Goal: Information Seeking & Learning: Learn about a topic

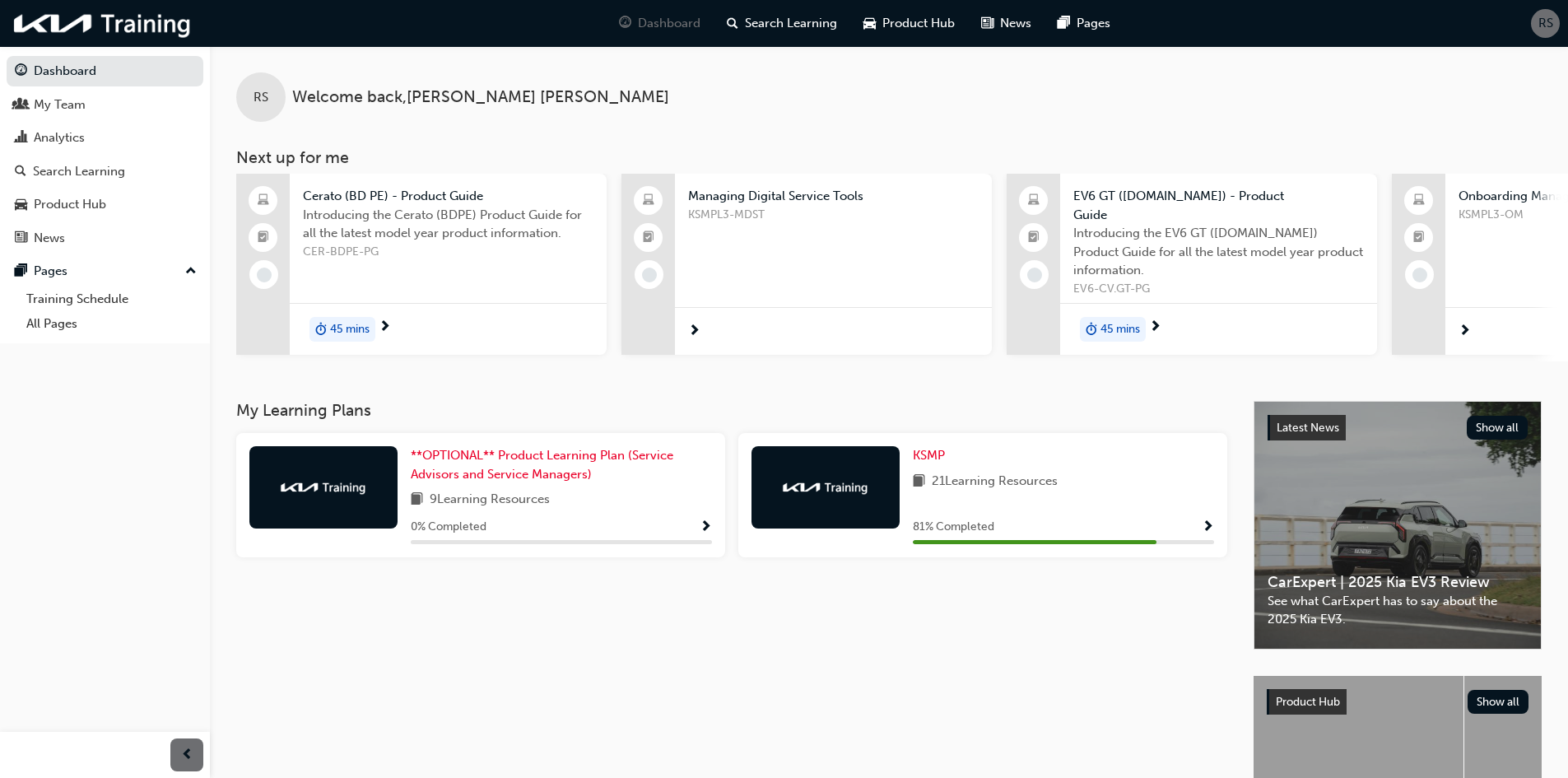
drag, startPoint x: 36, startPoint y: 170, endPoint x: 130, endPoint y: 187, distance: 95.5
click at [38, 170] on div "Search Learning" at bounding box center [78, 172] width 92 height 19
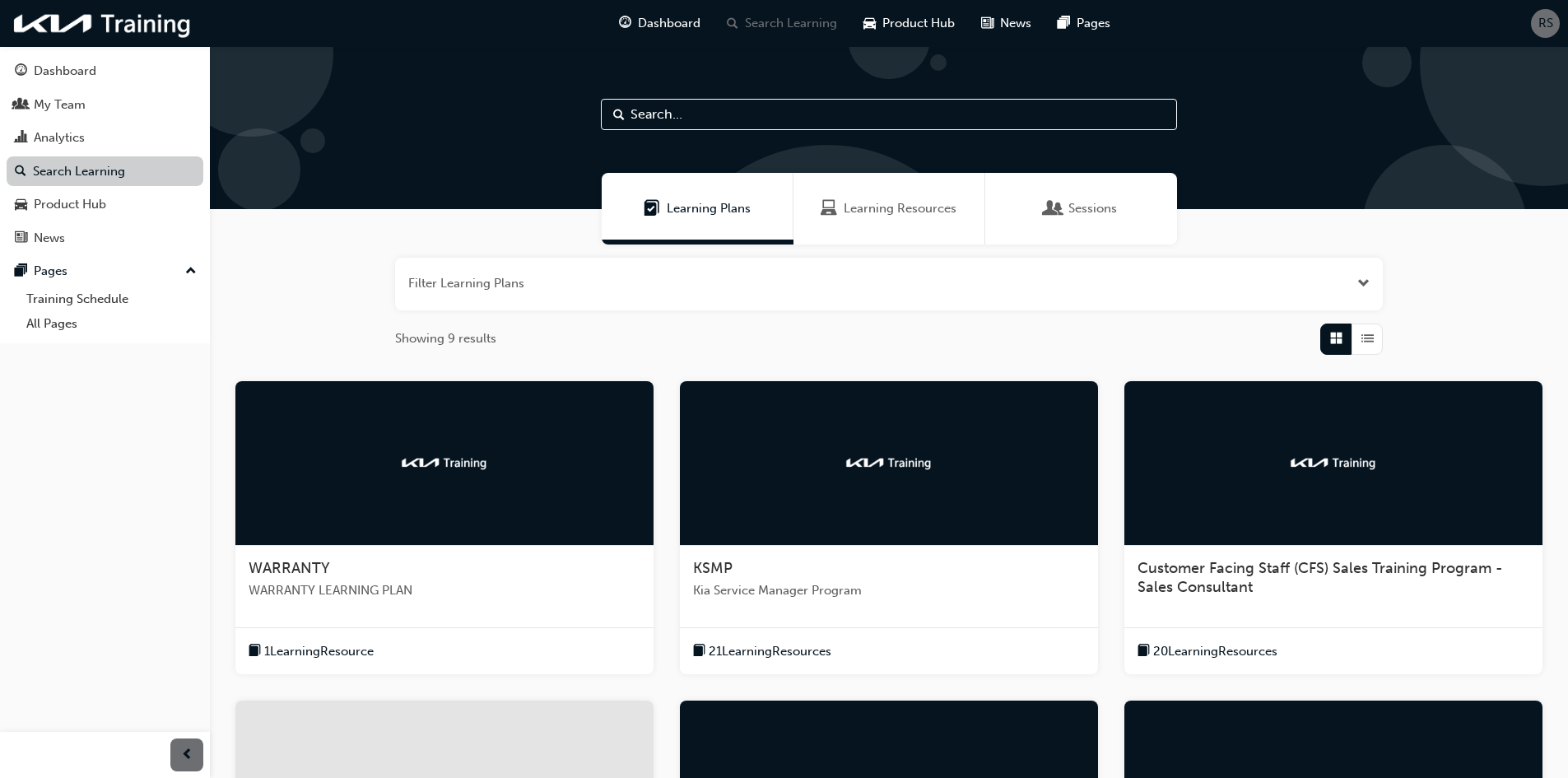
click at [110, 175] on link "Search Learning" at bounding box center [105, 171] width 197 height 30
click at [651, 114] on input "text" at bounding box center [889, 114] width 576 height 31
type input "ilt"
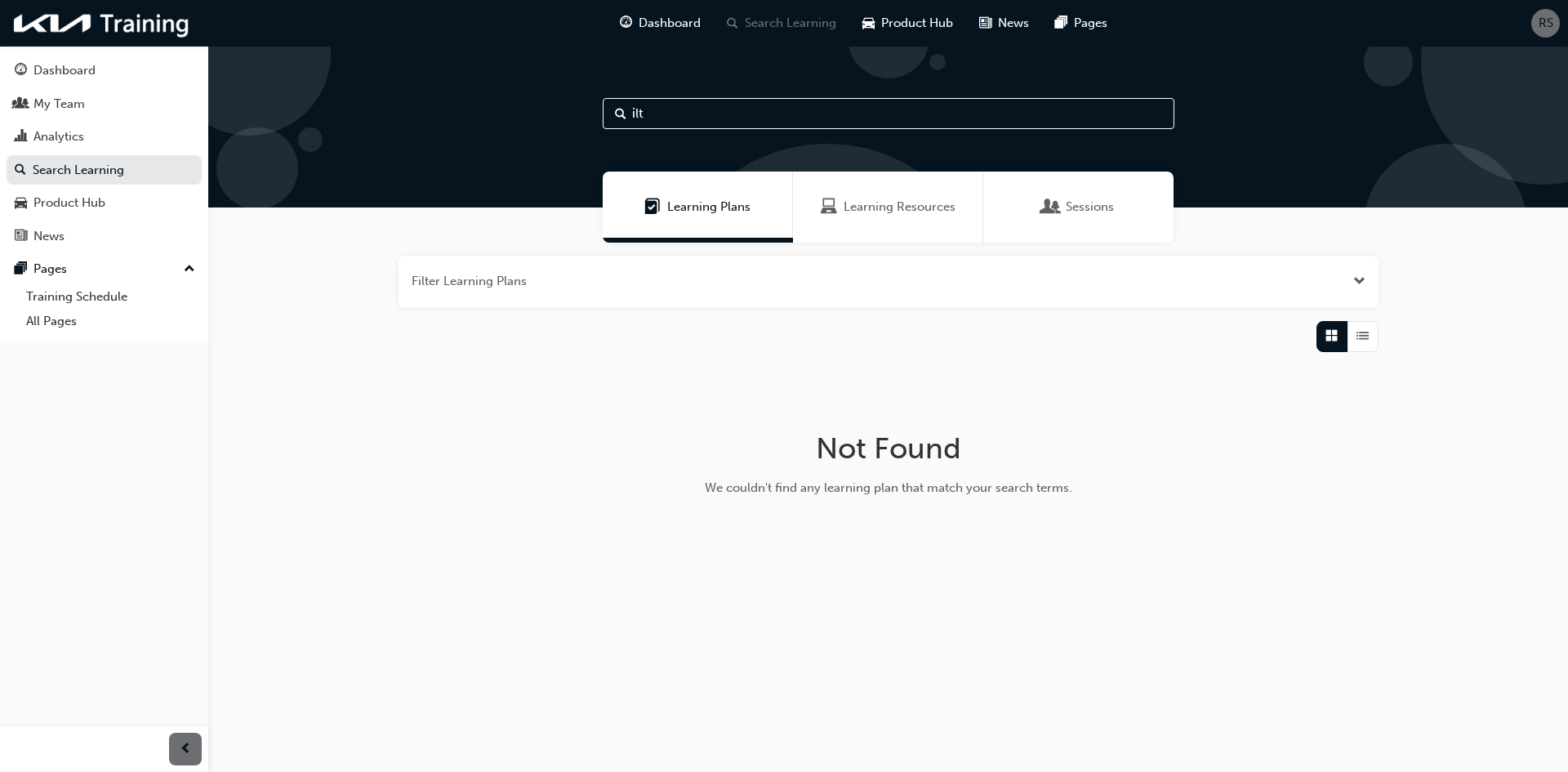
click at [578, 299] on button "button" at bounding box center [888, 282] width 980 height 52
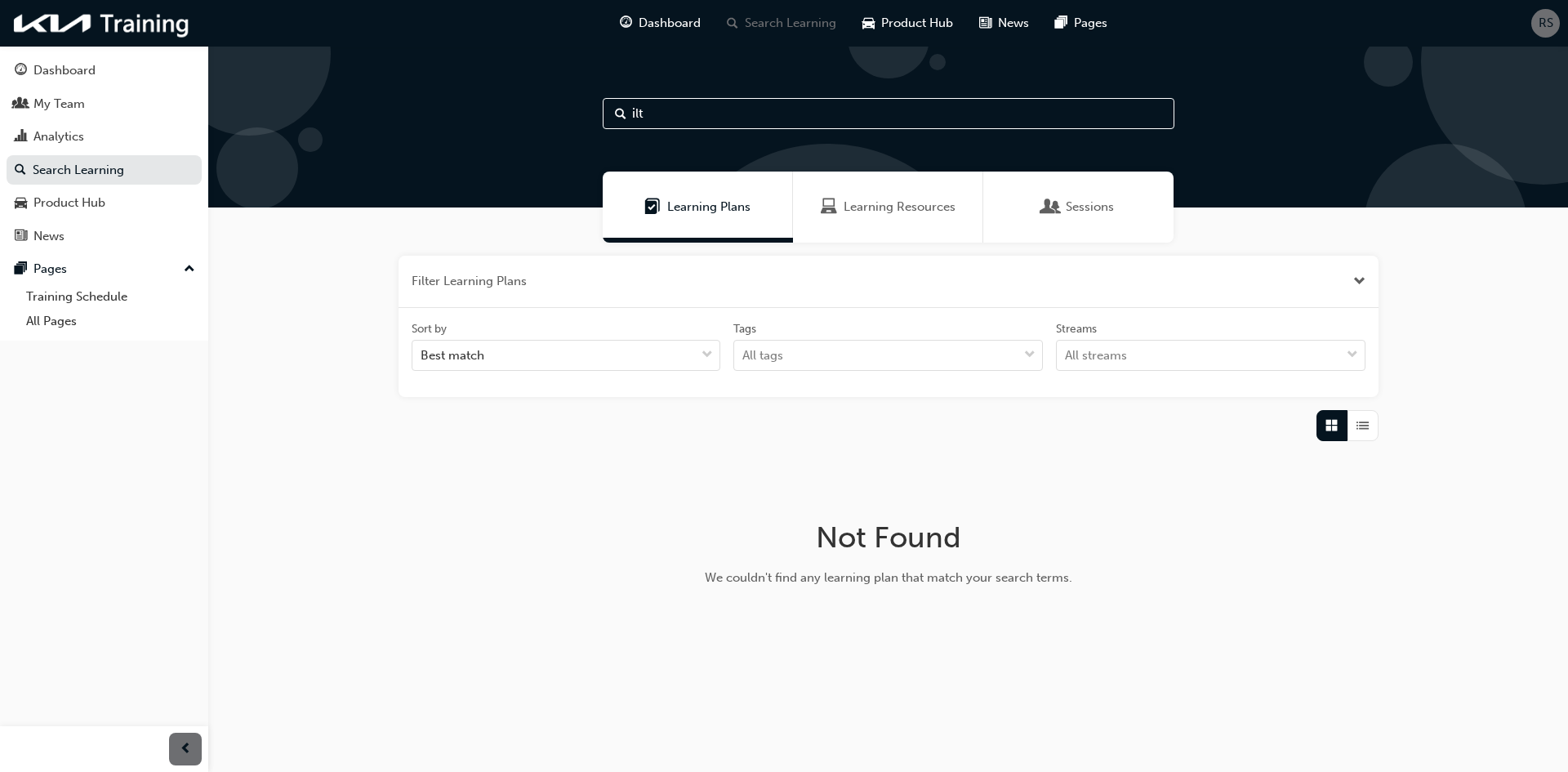
click at [895, 218] on div "Learning Resources" at bounding box center [888, 206] width 190 height 71
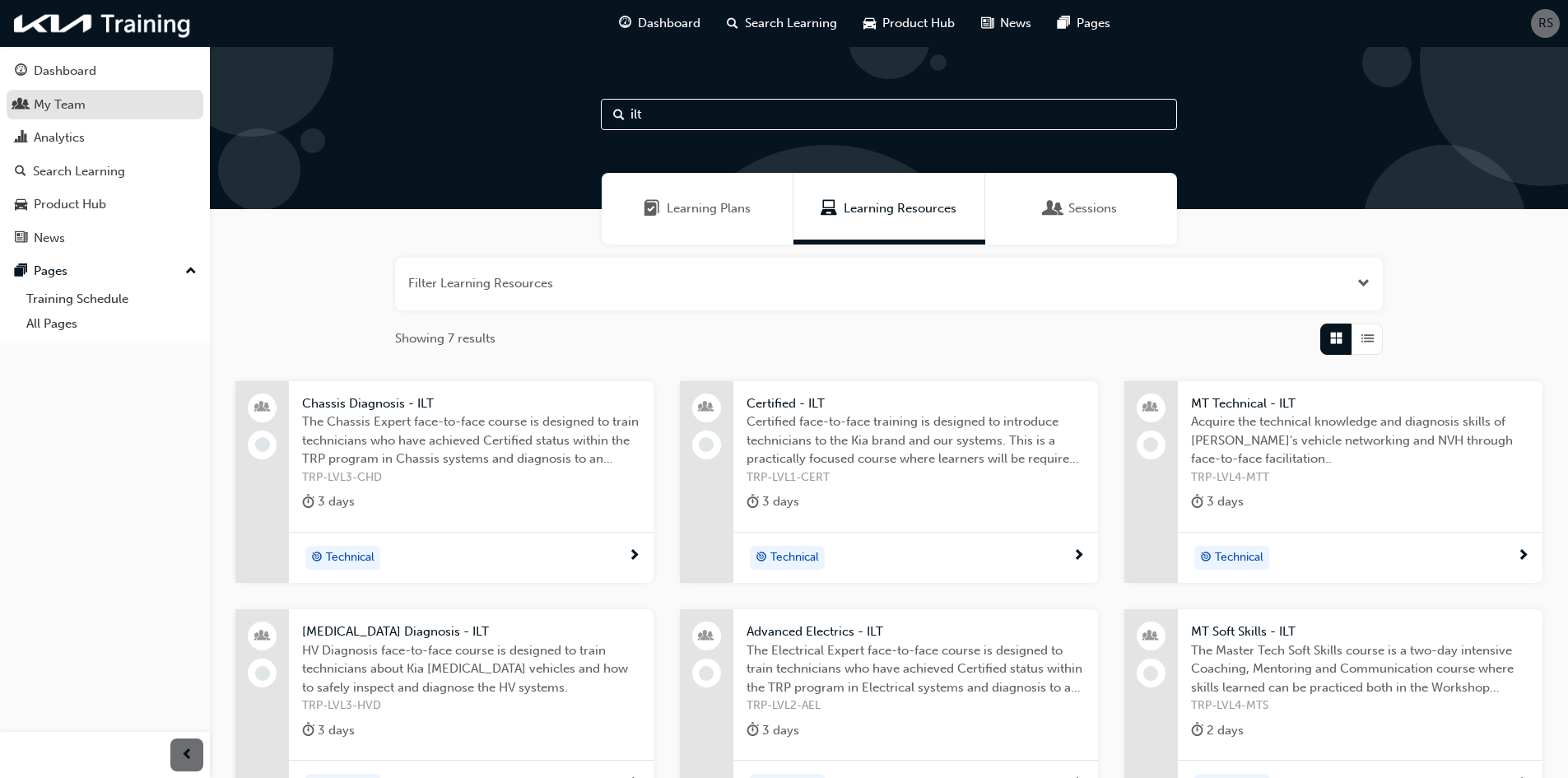
click at [51, 105] on div "My Team" at bounding box center [59, 105] width 52 height 19
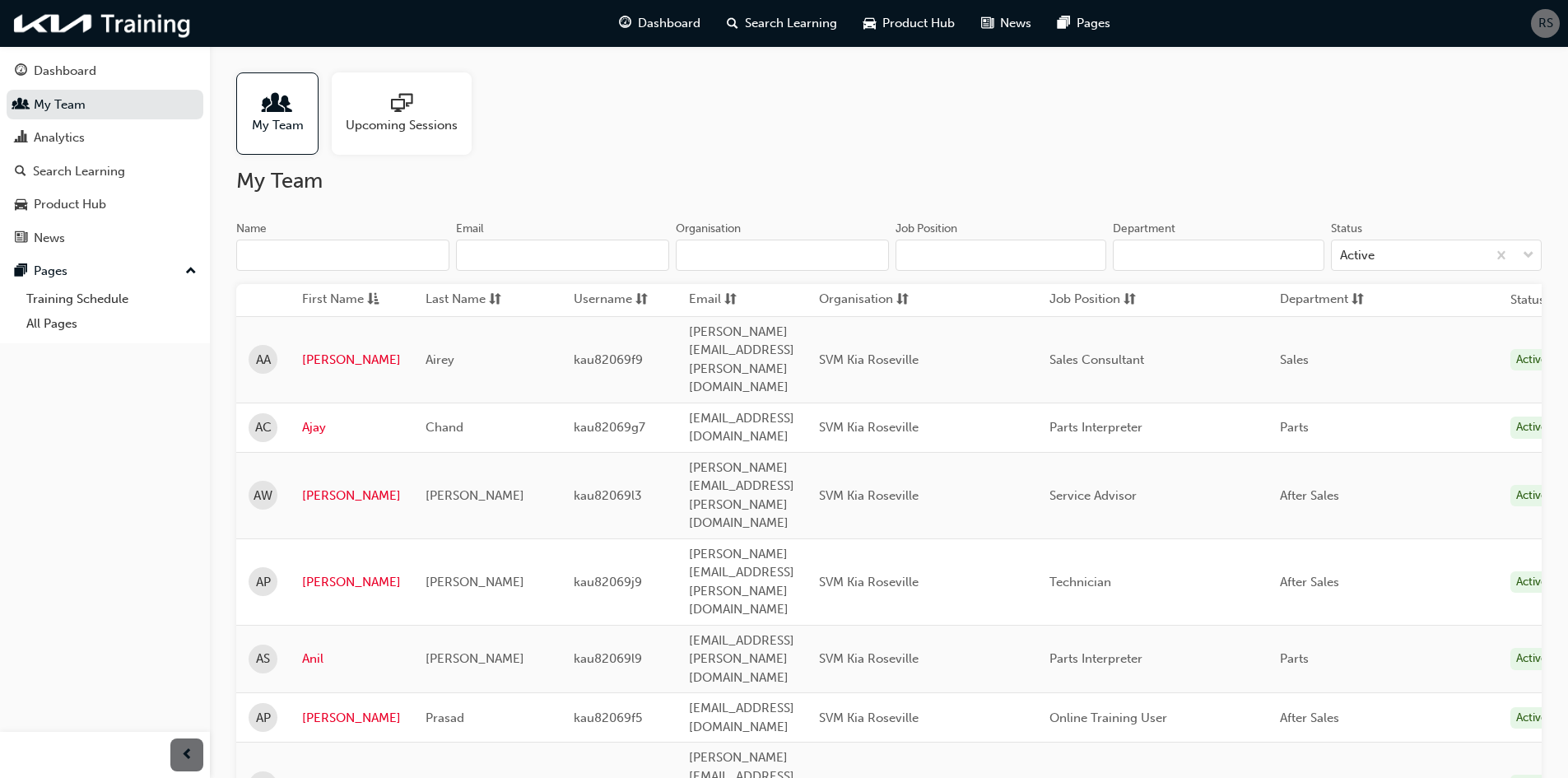
click at [385, 126] on span "Upcoming Sessions" at bounding box center [401, 126] width 112 height 19
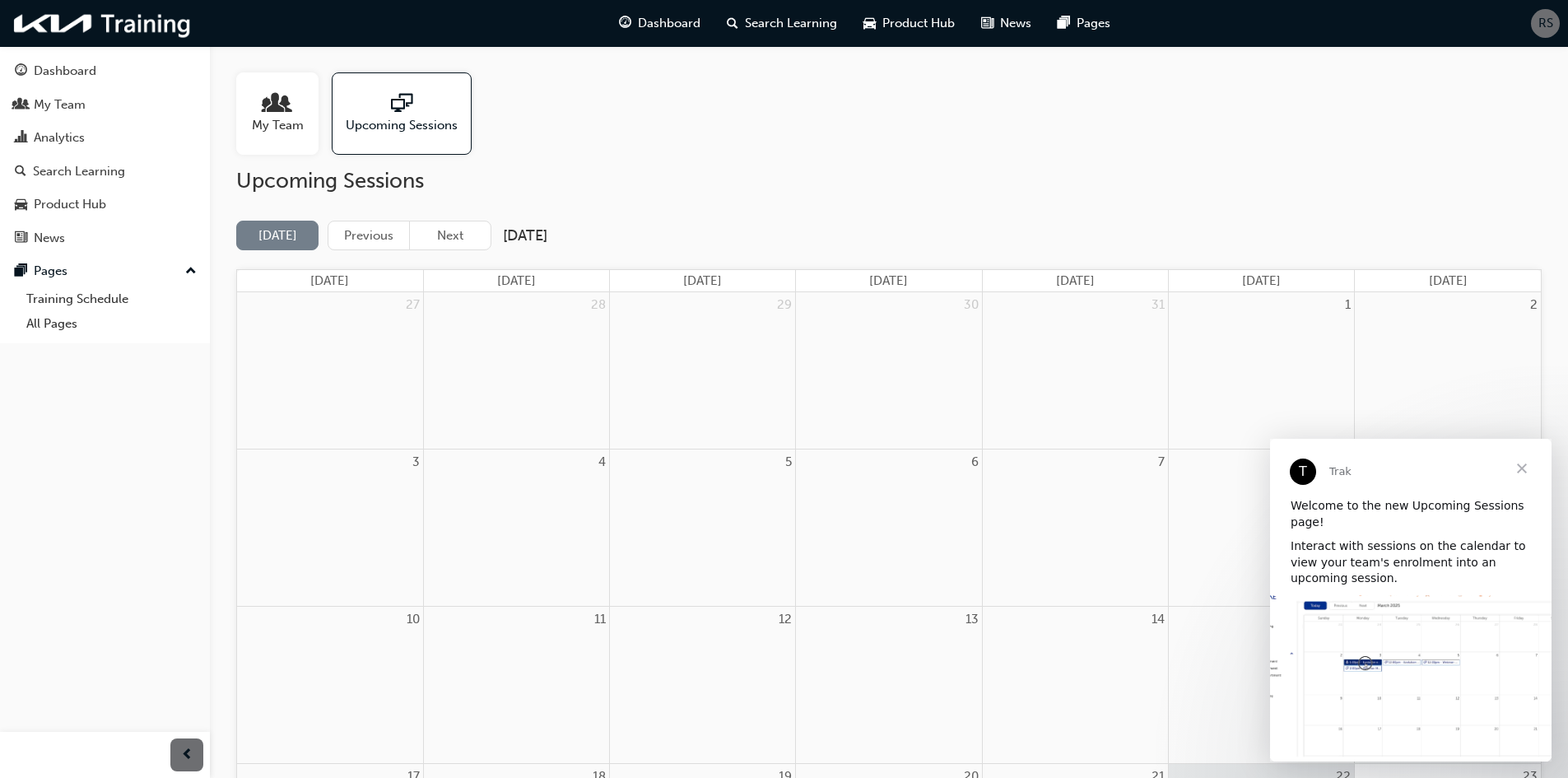
click at [1526, 466] on span "Close" at bounding box center [1522, 468] width 59 height 59
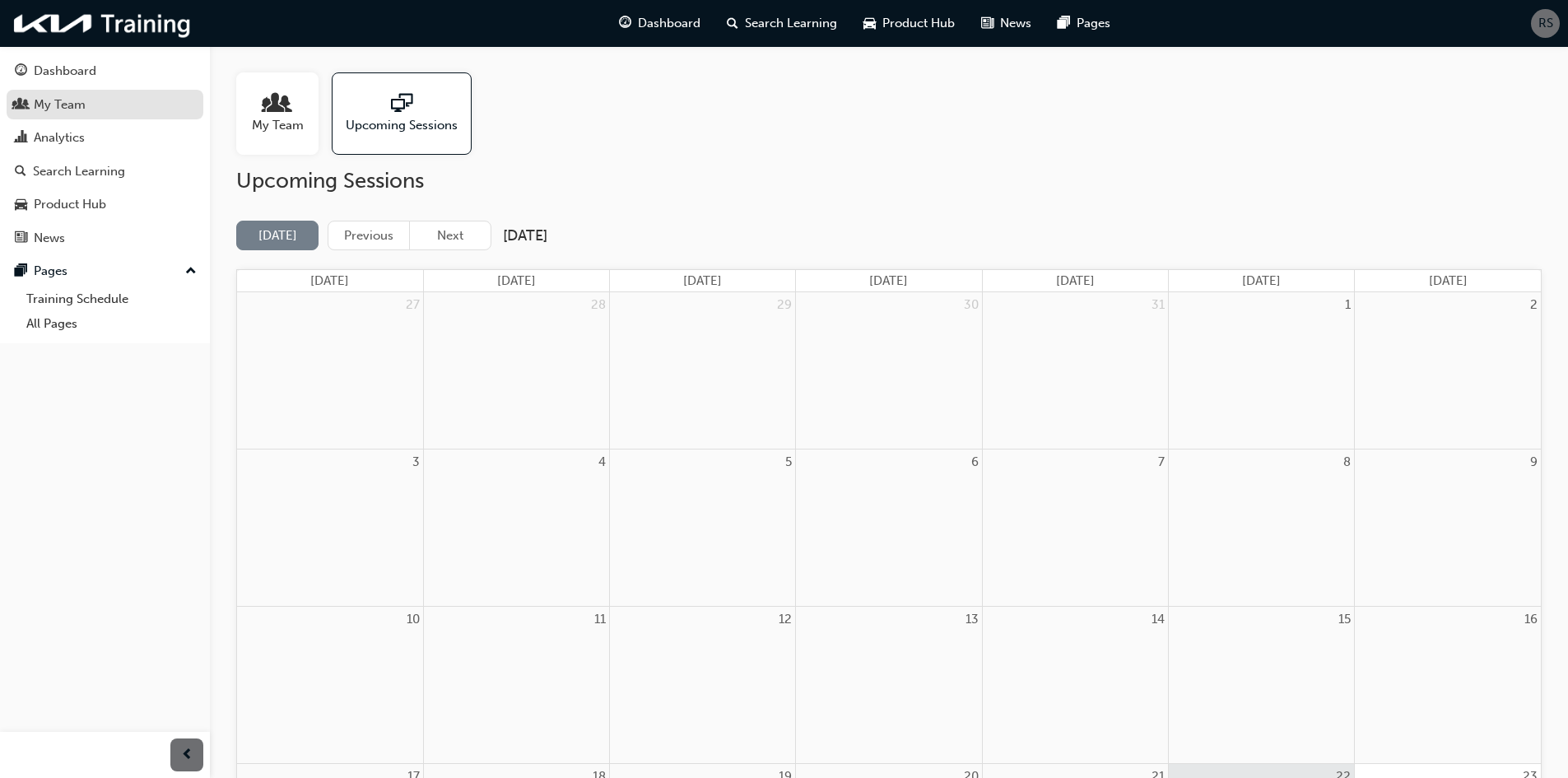
click at [41, 102] on div "My Team" at bounding box center [59, 105] width 52 height 19
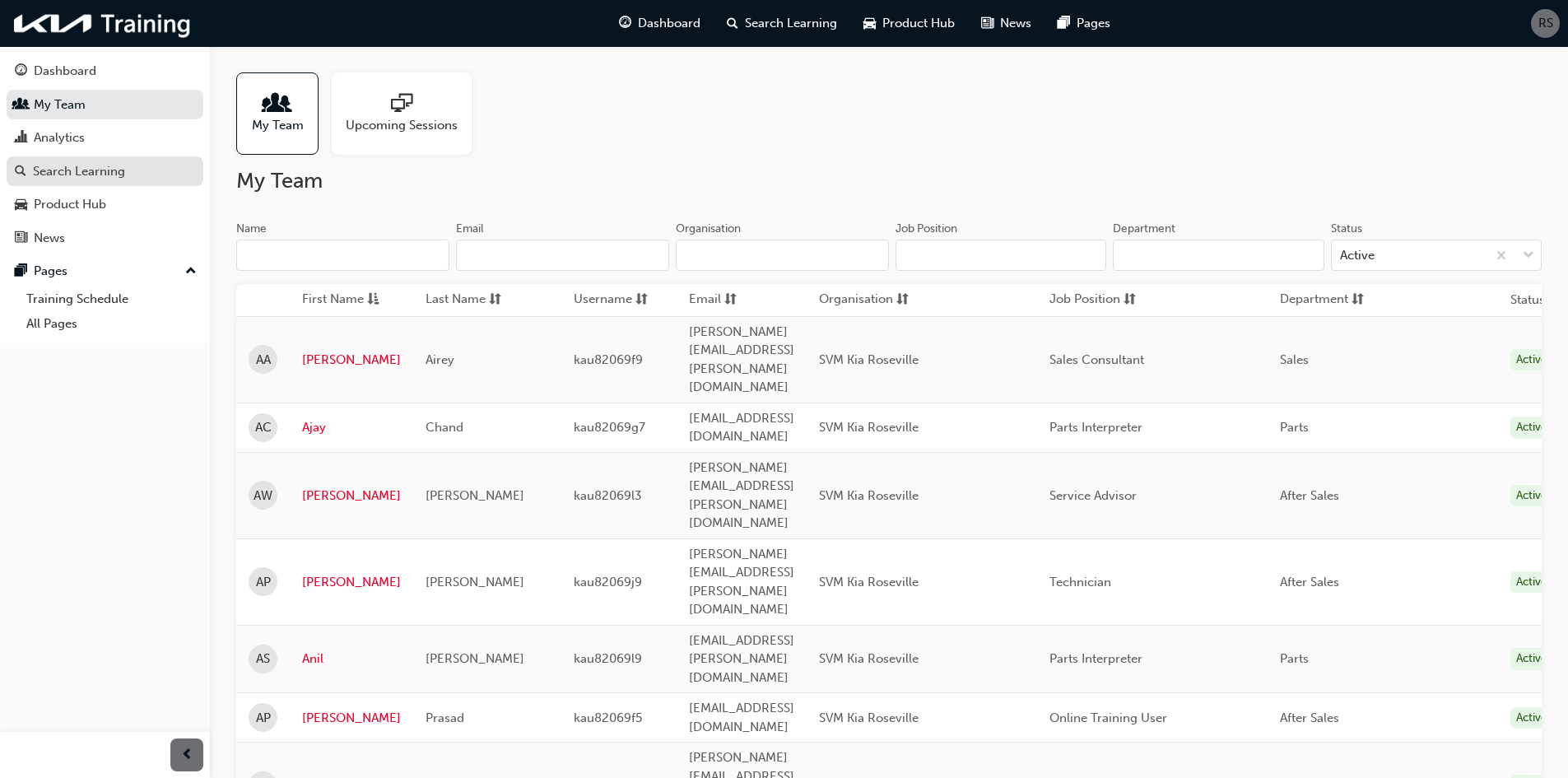
click at [58, 175] on div "Search Learning" at bounding box center [78, 172] width 92 height 19
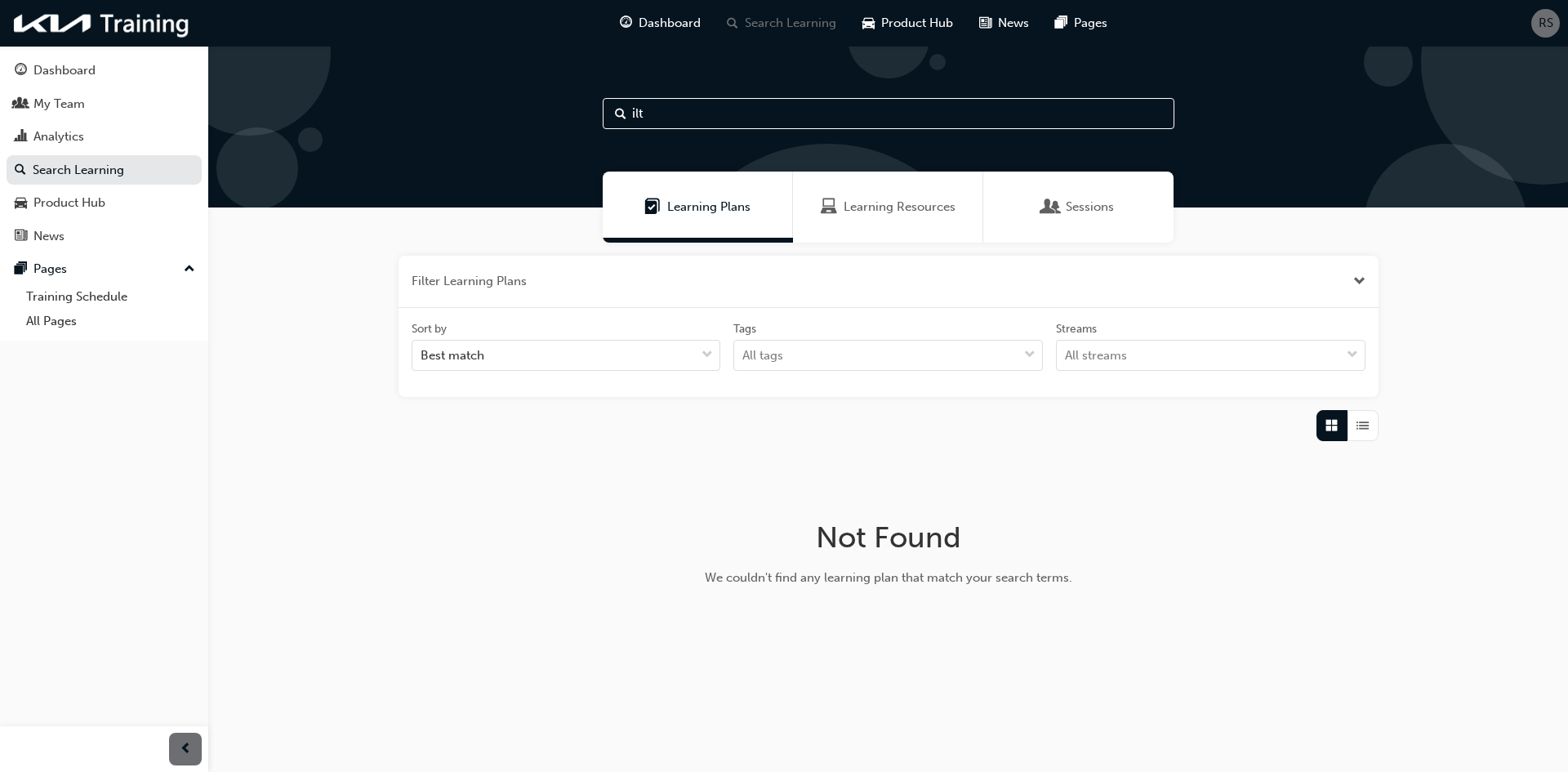
click at [926, 221] on div "Learning Resources" at bounding box center [888, 206] width 190 height 71
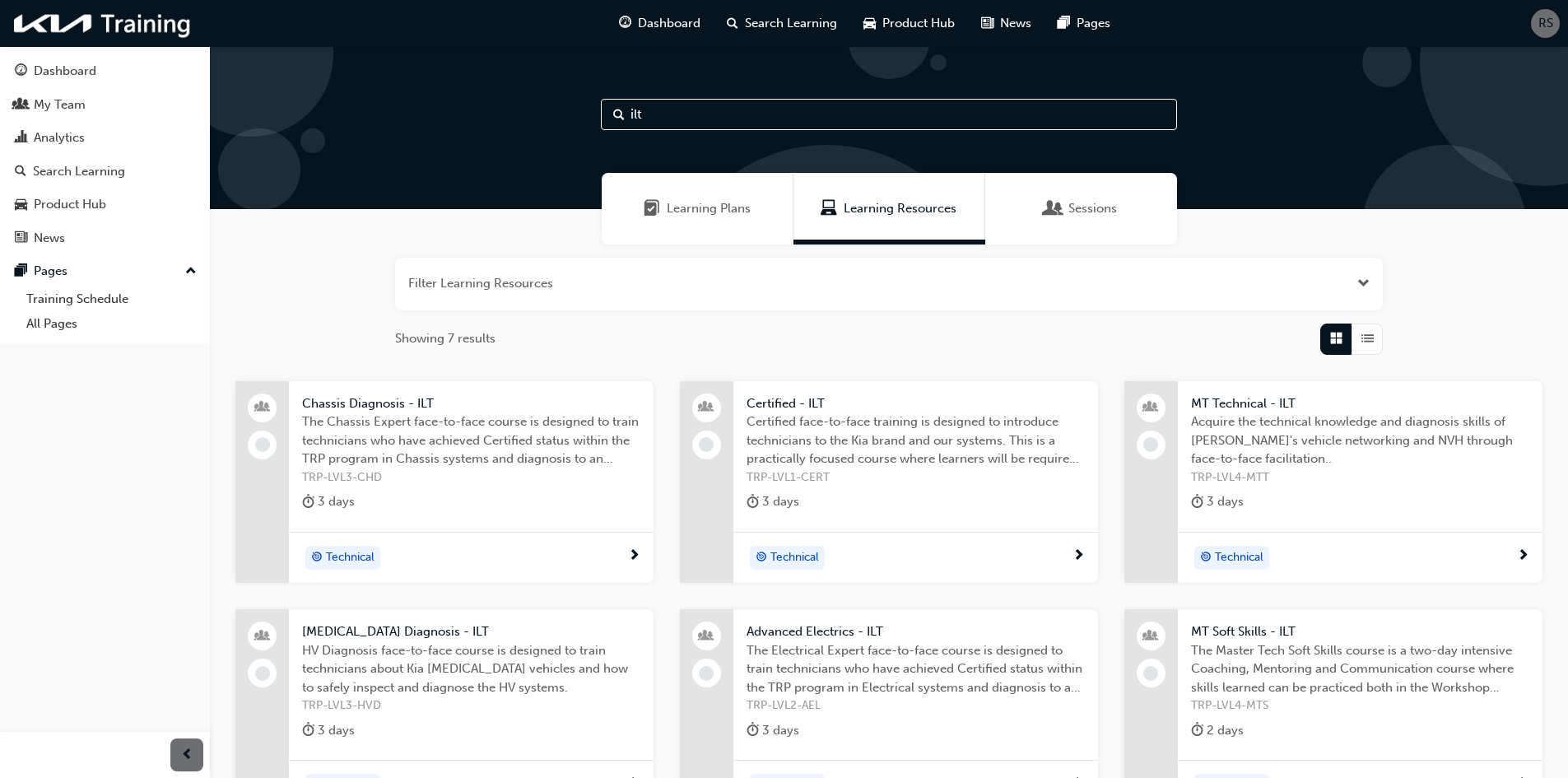
click at [524, 270] on button "button" at bounding box center [889, 284] width 988 height 52
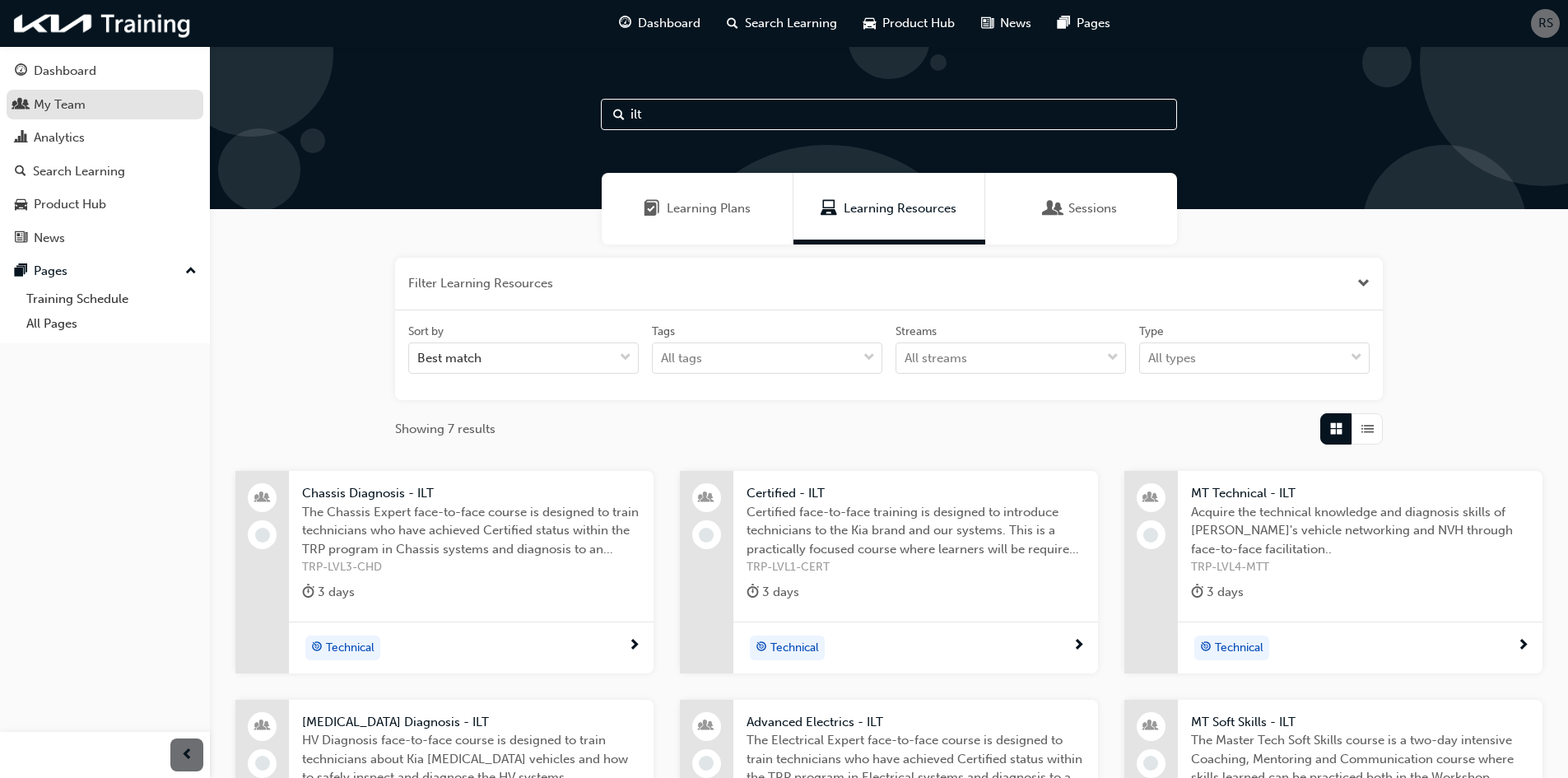
click at [56, 111] on div "My Team" at bounding box center [59, 105] width 52 height 19
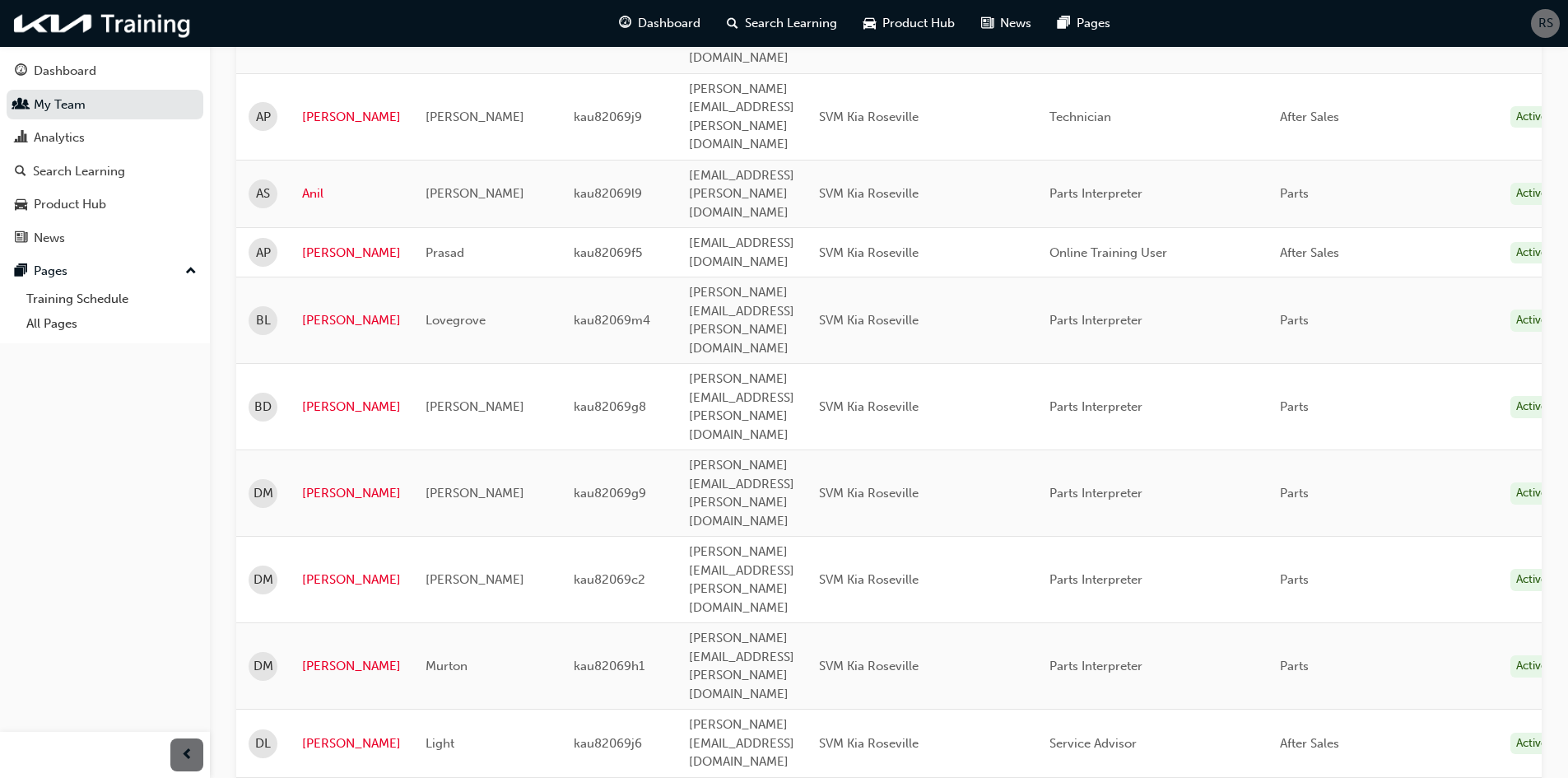
scroll to position [494, 0]
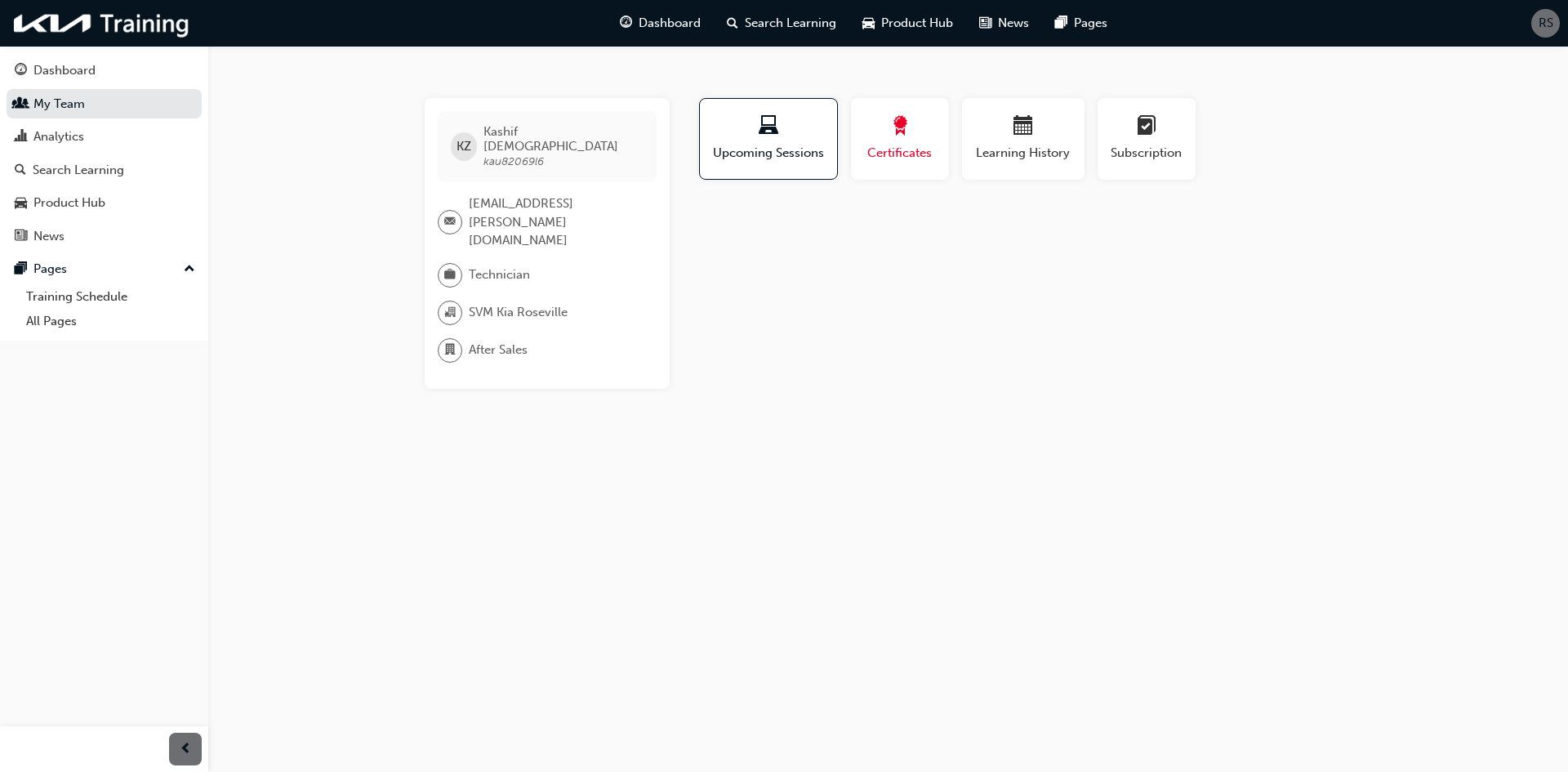
click at [920, 133] on div "button" at bounding box center [900, 129] width 73 height 26
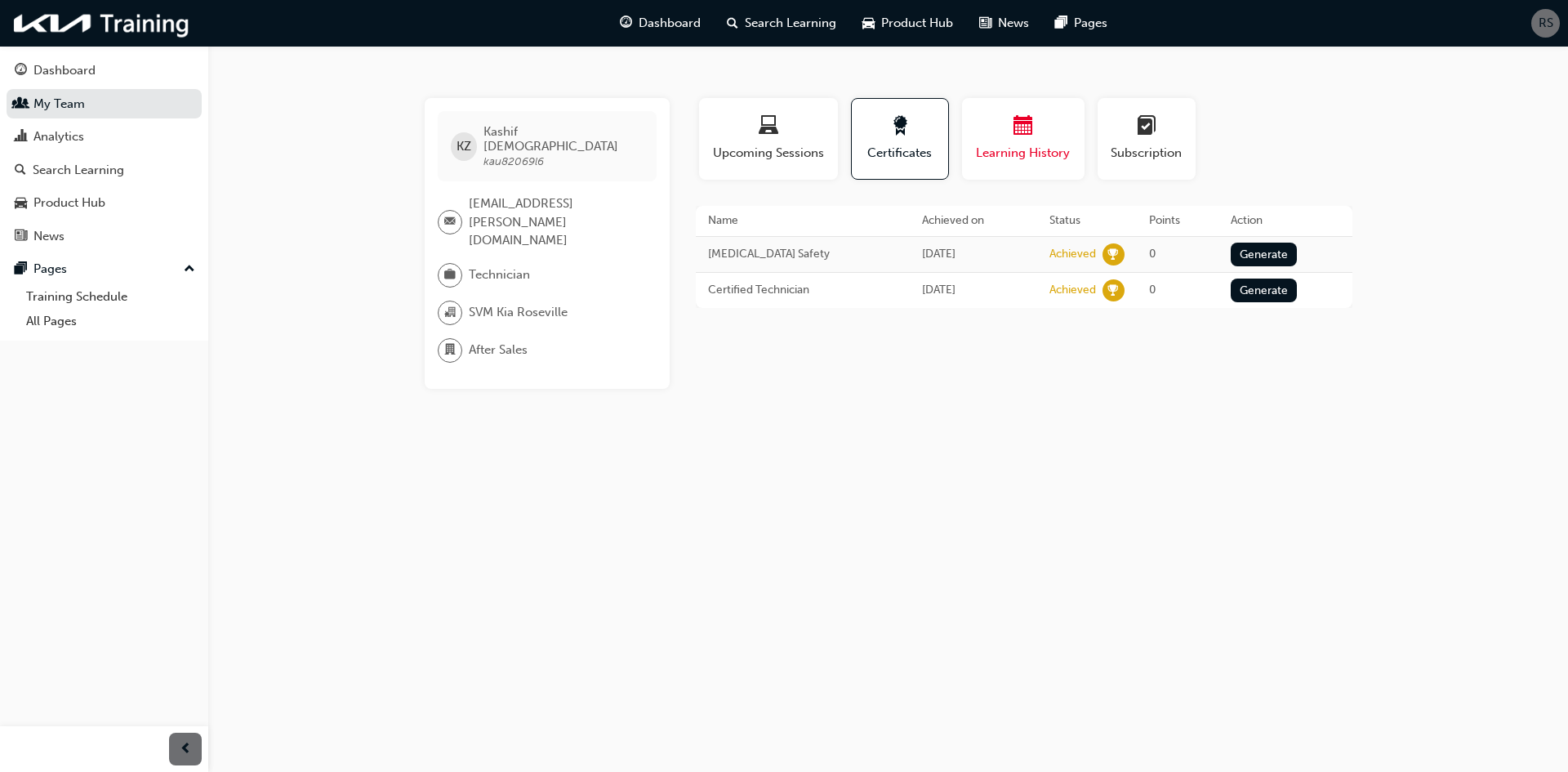
click at [1015, 155] on span "Learning History" at bounding box center [1022, 154] width 98 height 19
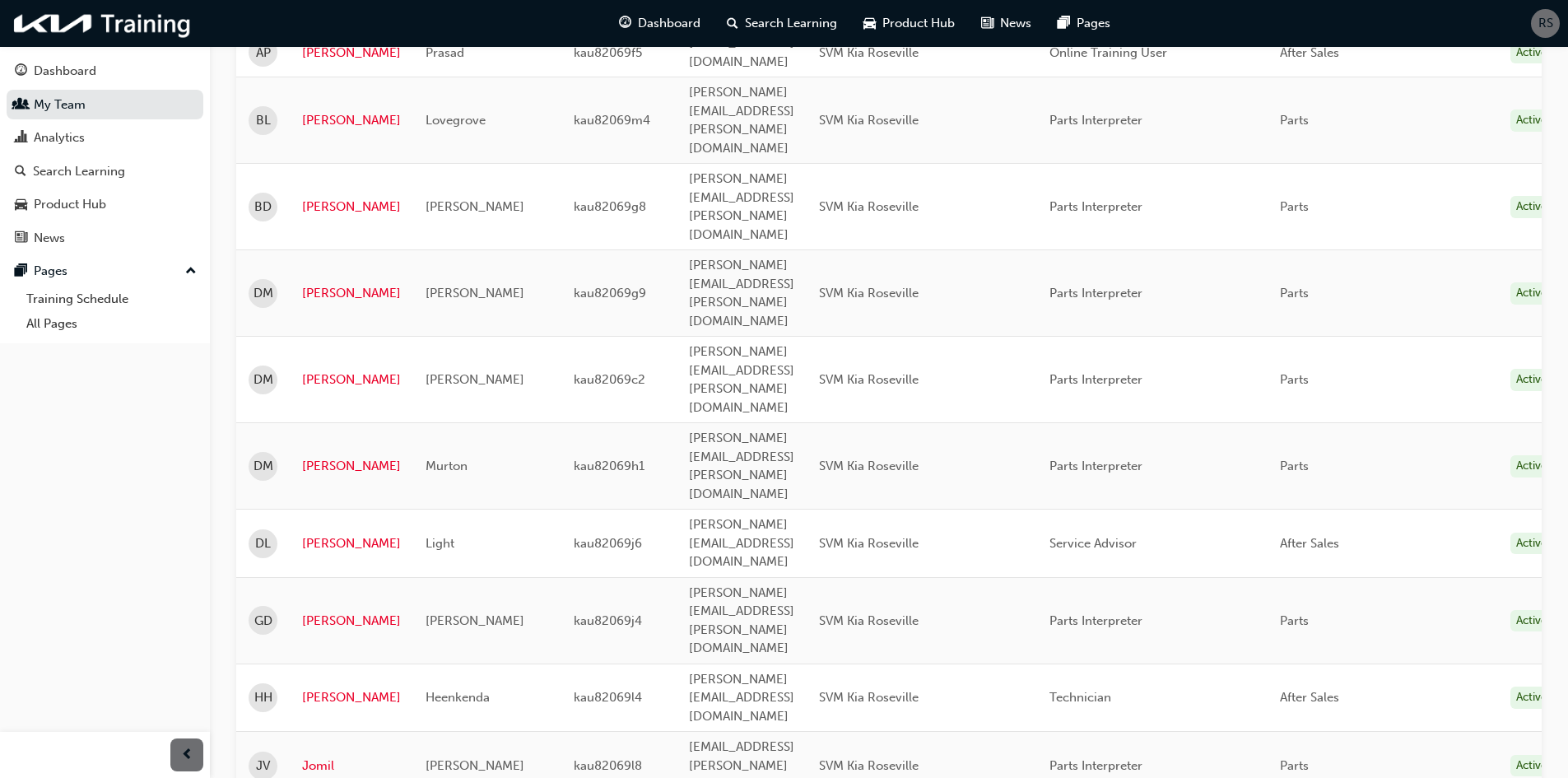
scroll to position [576, 0]
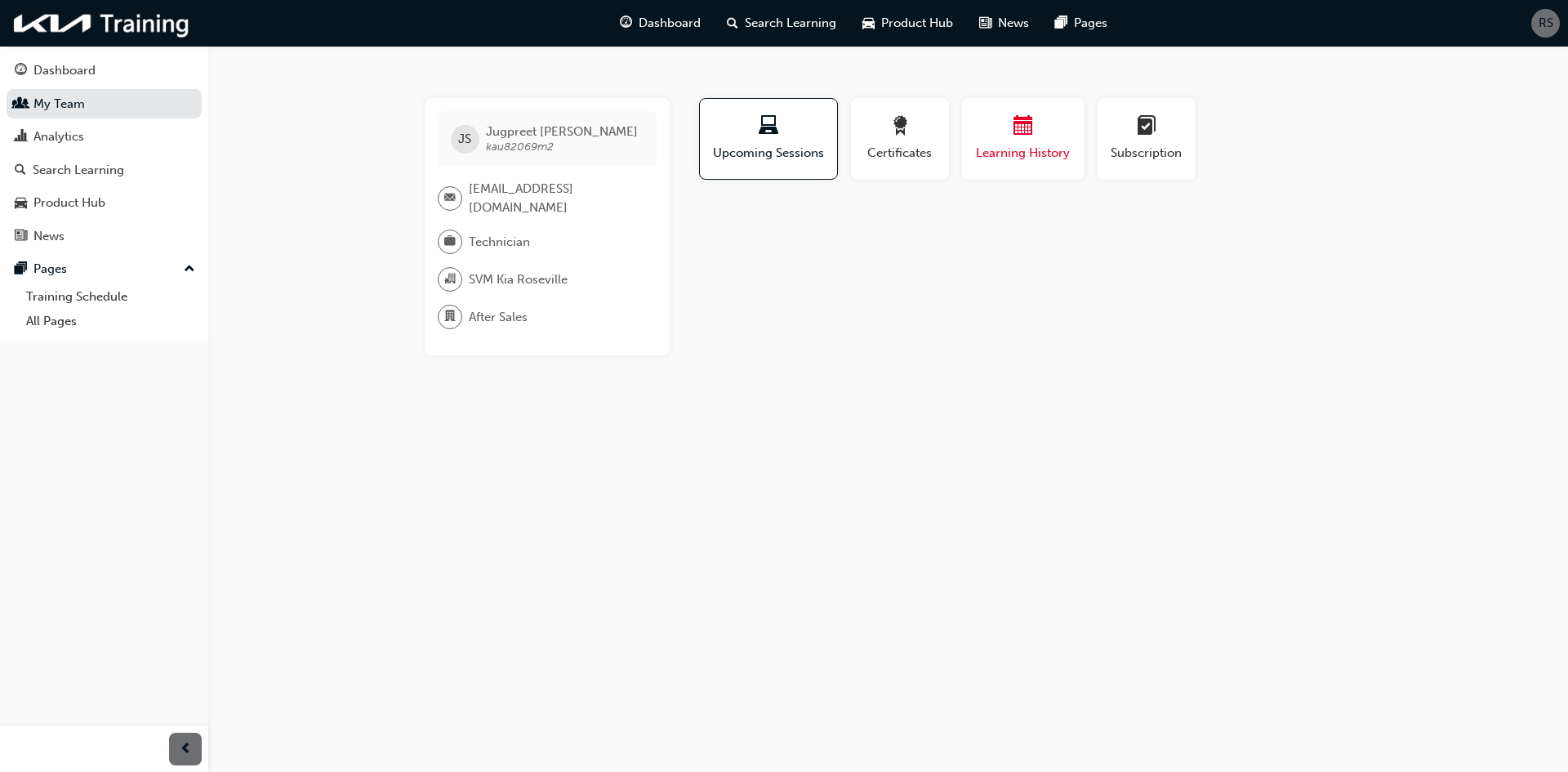
click at [1037, 145] on span "Learning History" at bounding box center [1022, 154] width 98 height 19
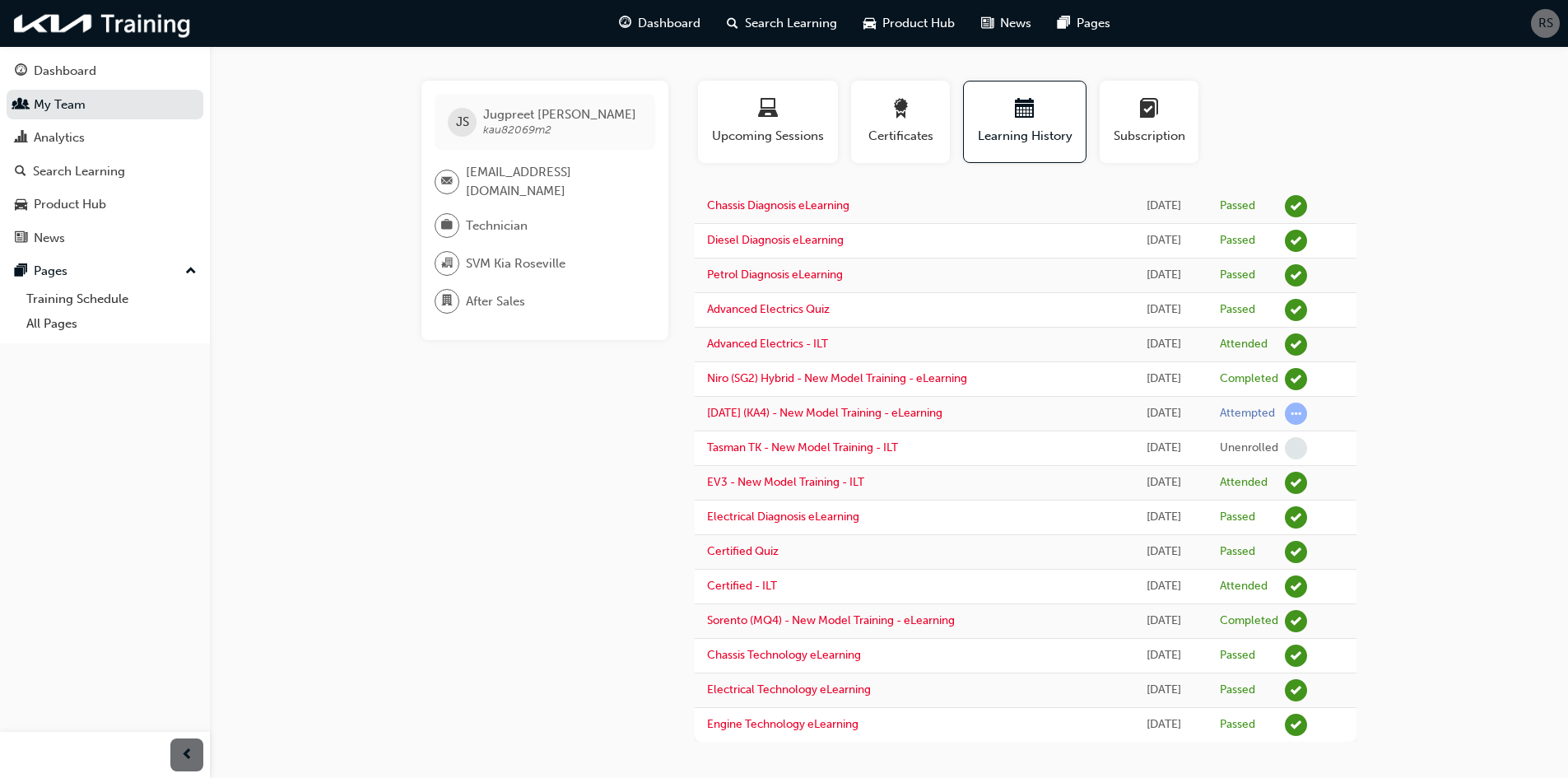
scroll to position [23, 0]
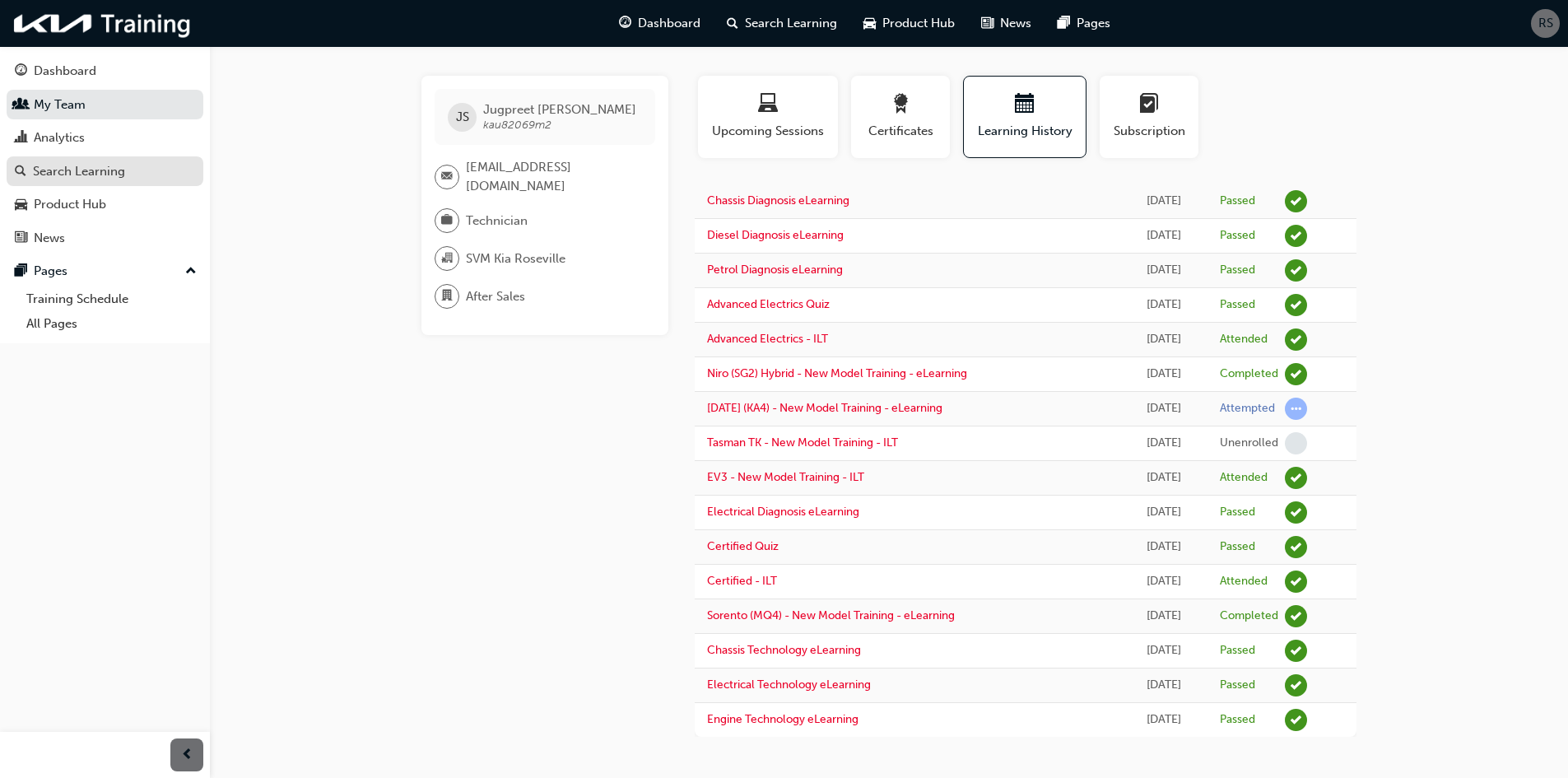
click at [68, 174] on div "Search Learning" at bounding box center [78, 172] width 92 height 19
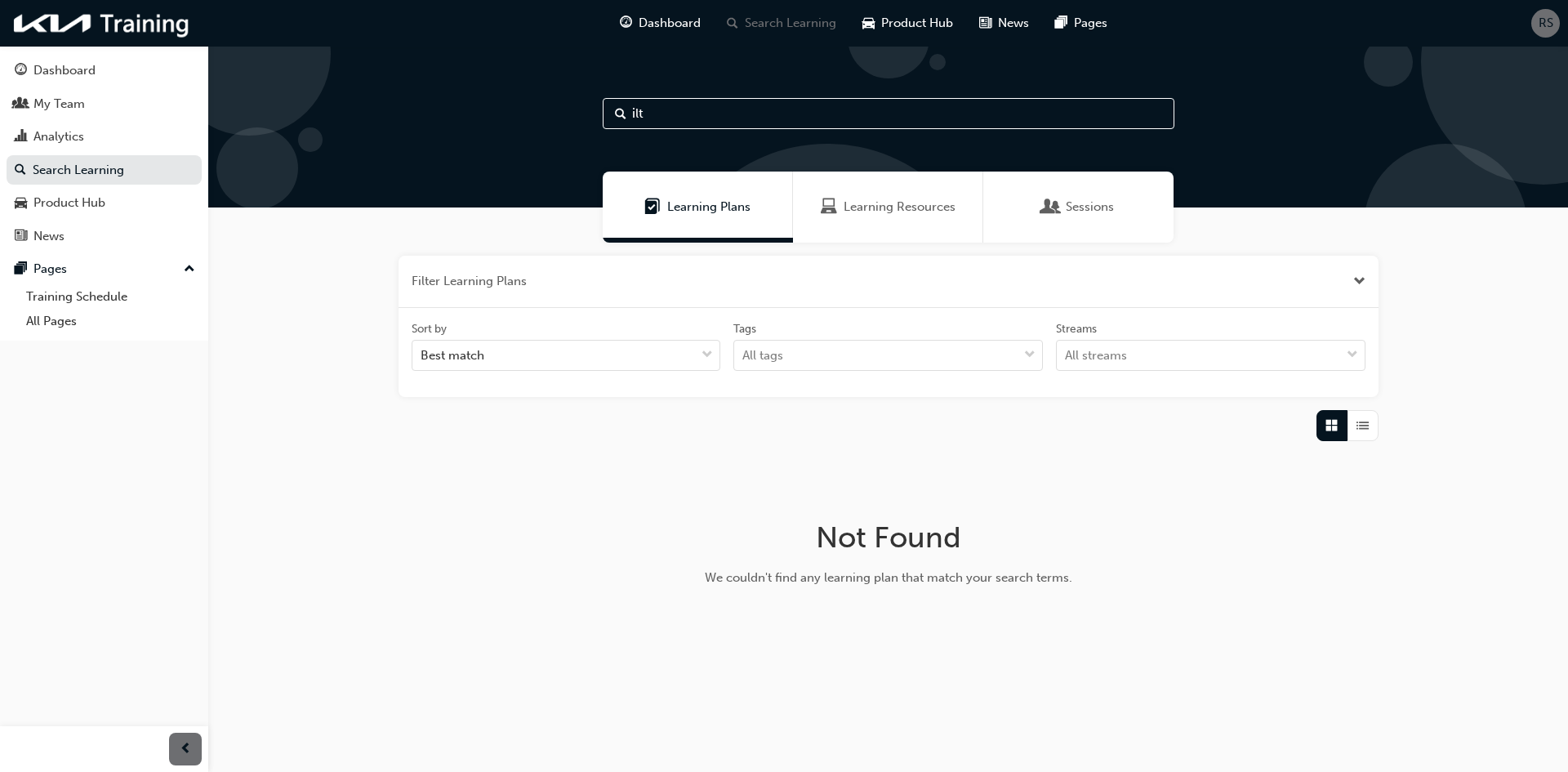
click at [873, 213] on span "Learning Resources" at bounding box center [899, 207] width 112 height 19
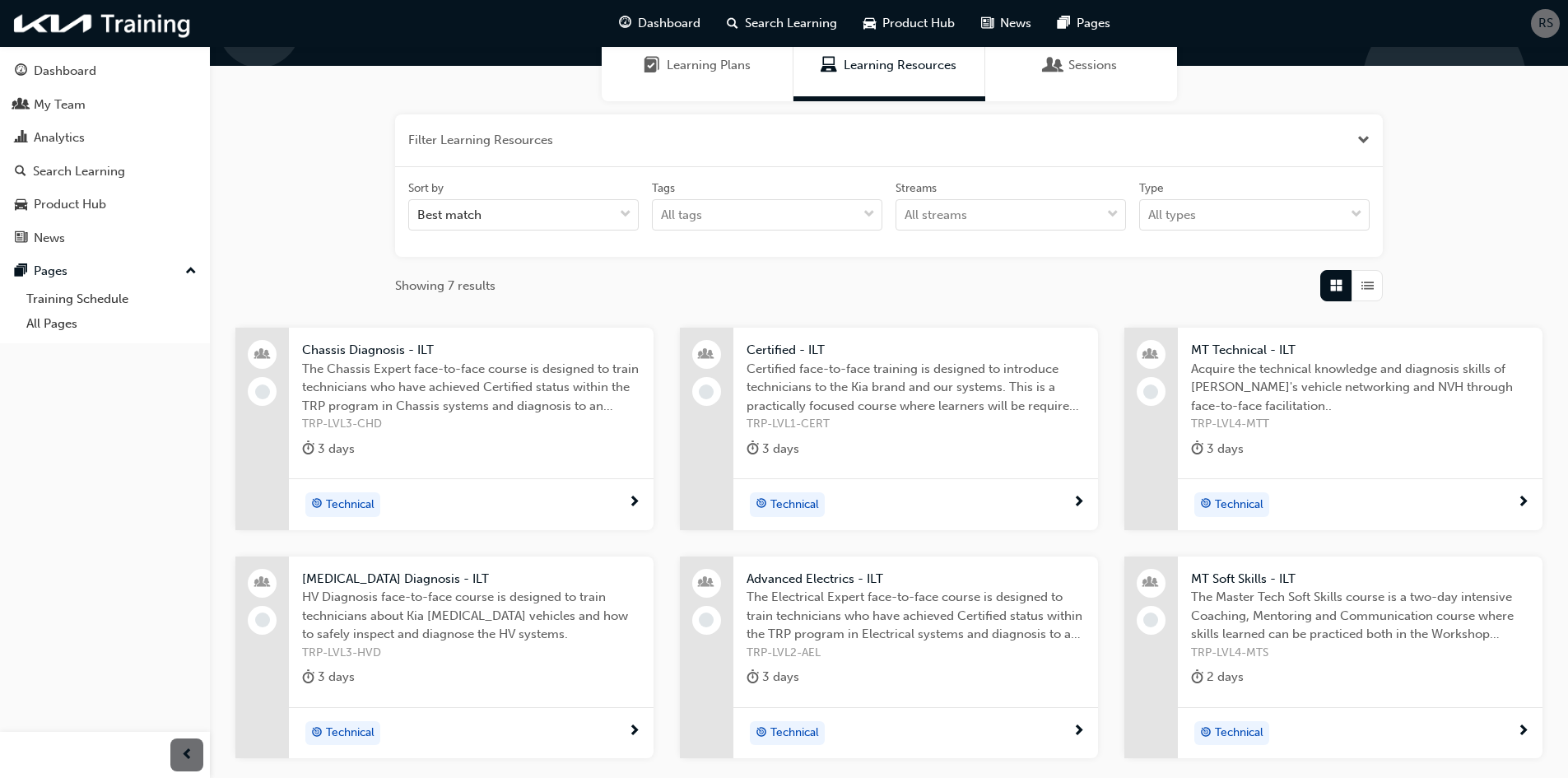
scroll to position [247, 0]
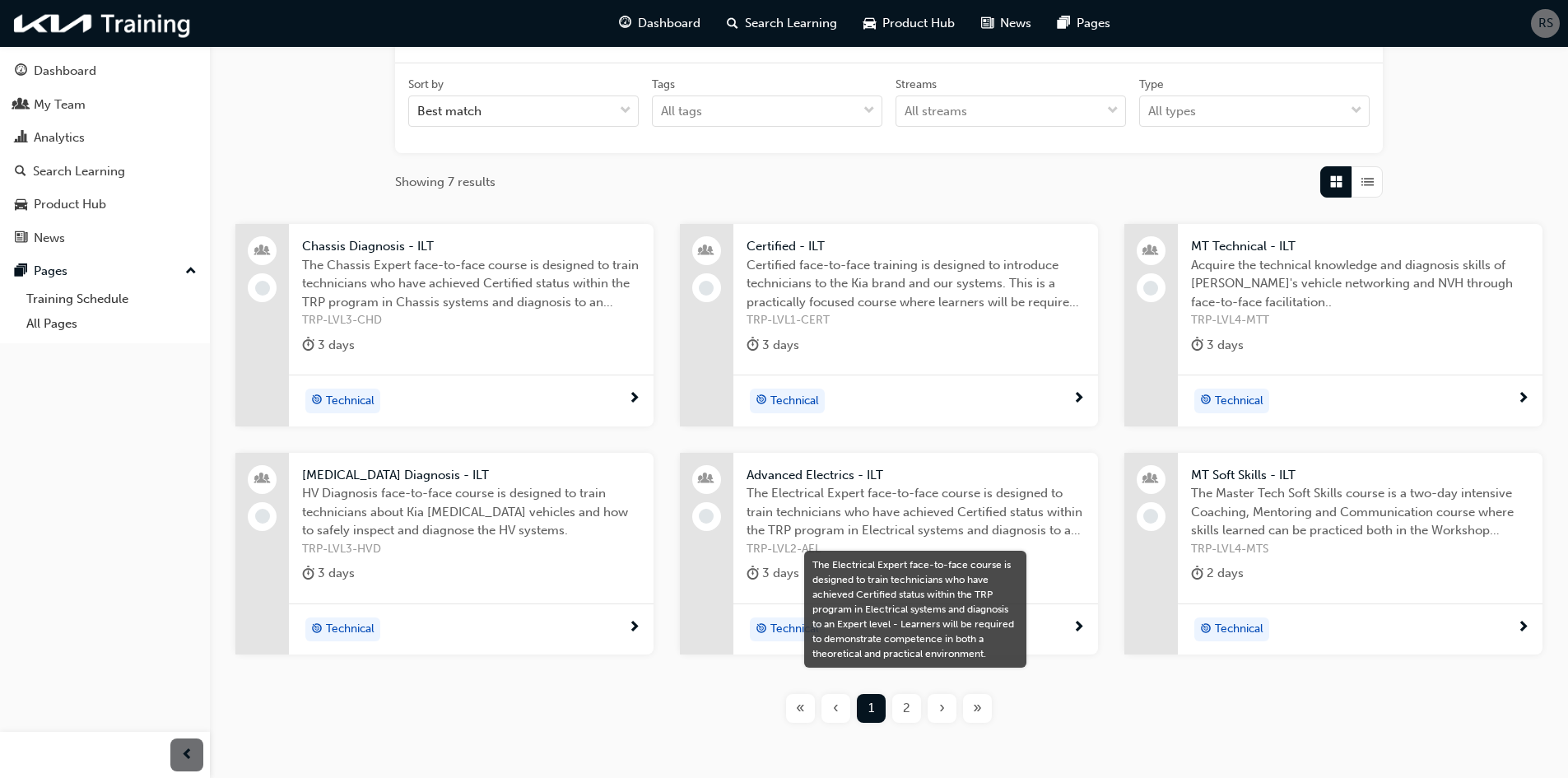
click at [449, 513] on span "HV Diagnosis face-to-face course is designed to train technicians about Kia [ME…" at bounding box center [471, 512] width 339 height 56
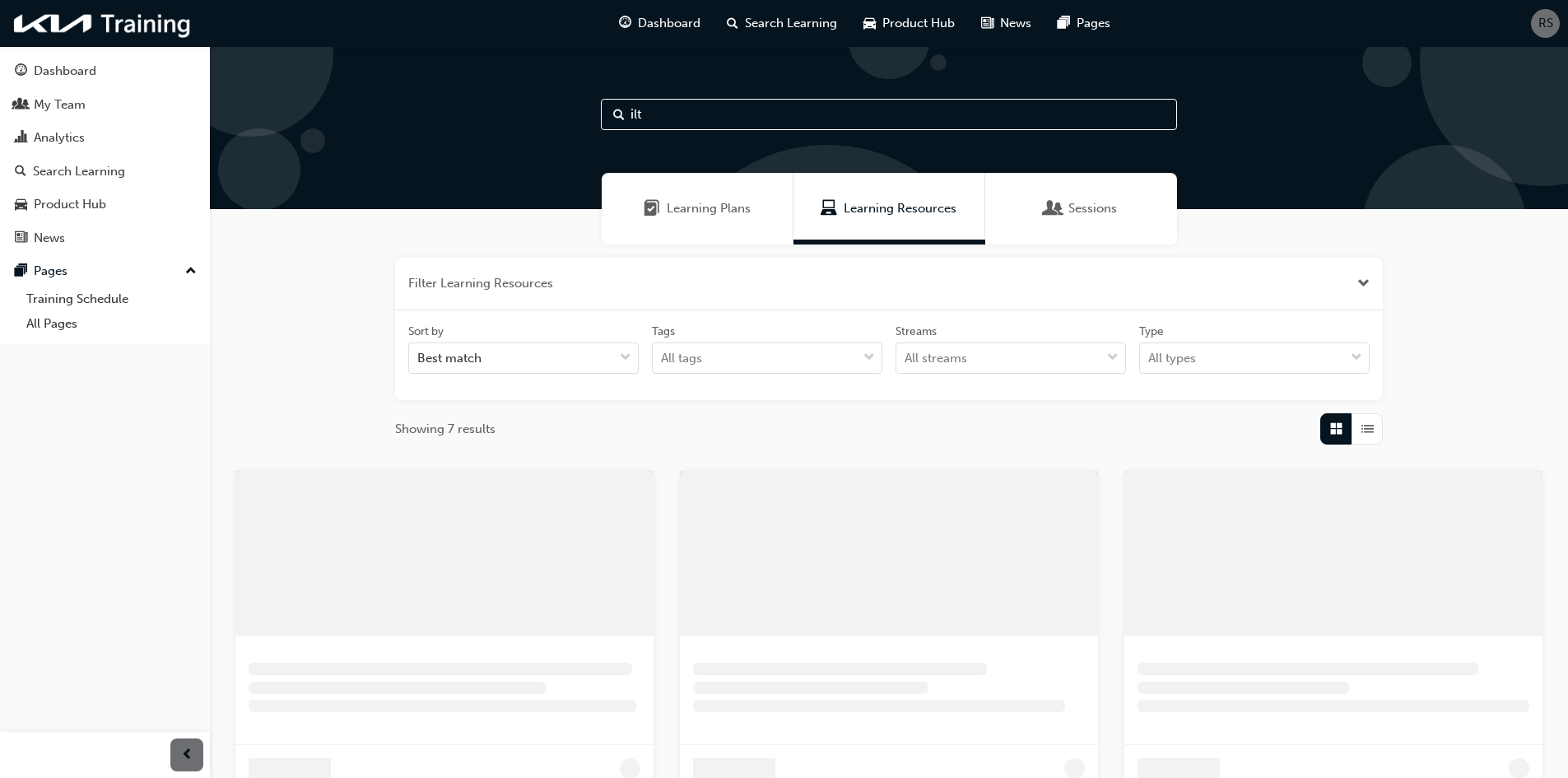
scroll to position [247, 0]
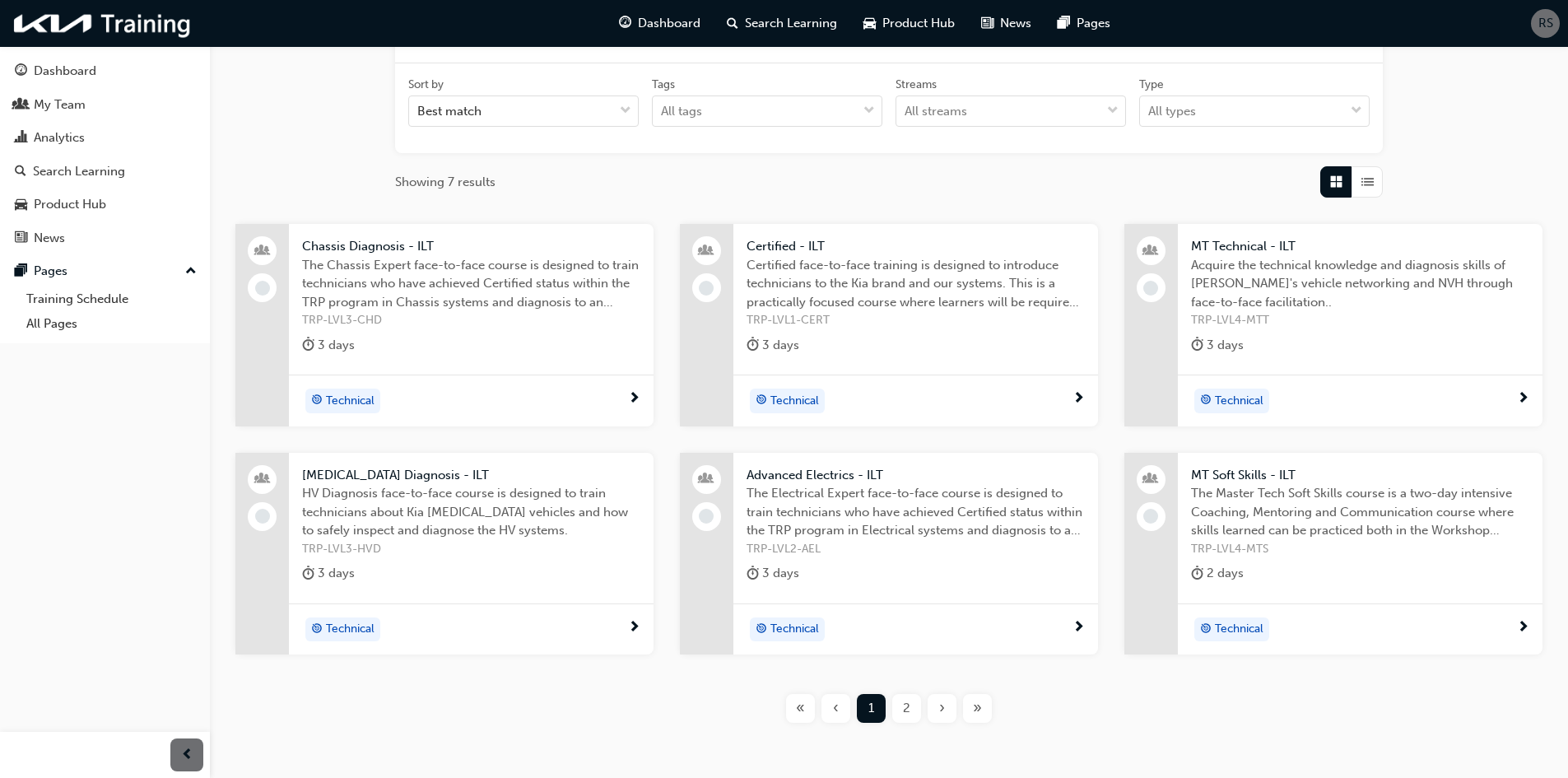
click at [899, 707] on div "2" at bounding box center [907, 708] width 29 height 29
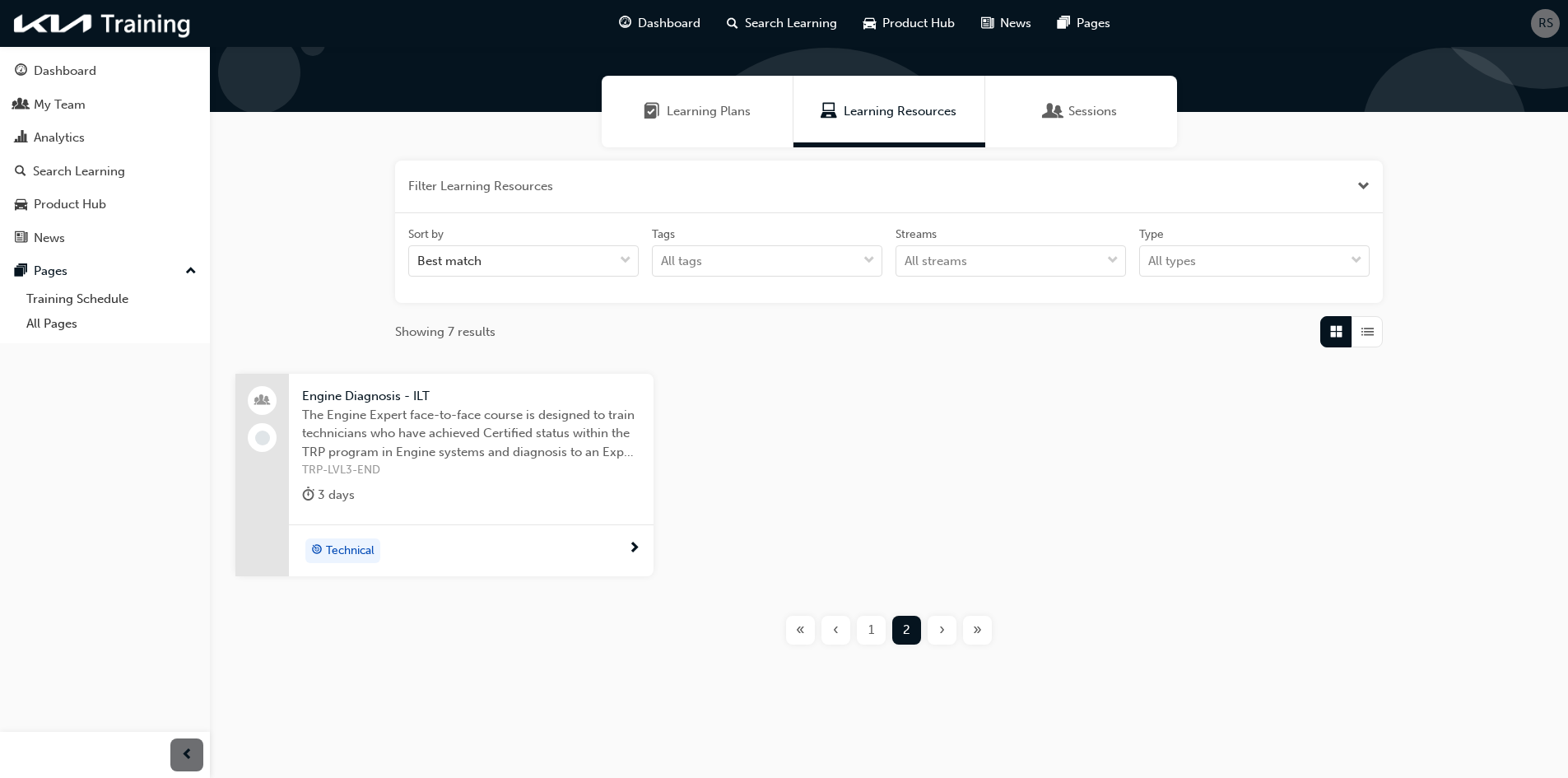
click at [359, 413] on span "The Engine Expert face-to-face course is designed to train technicians who have…" at bounding box center [471, 433] width 339 height 56
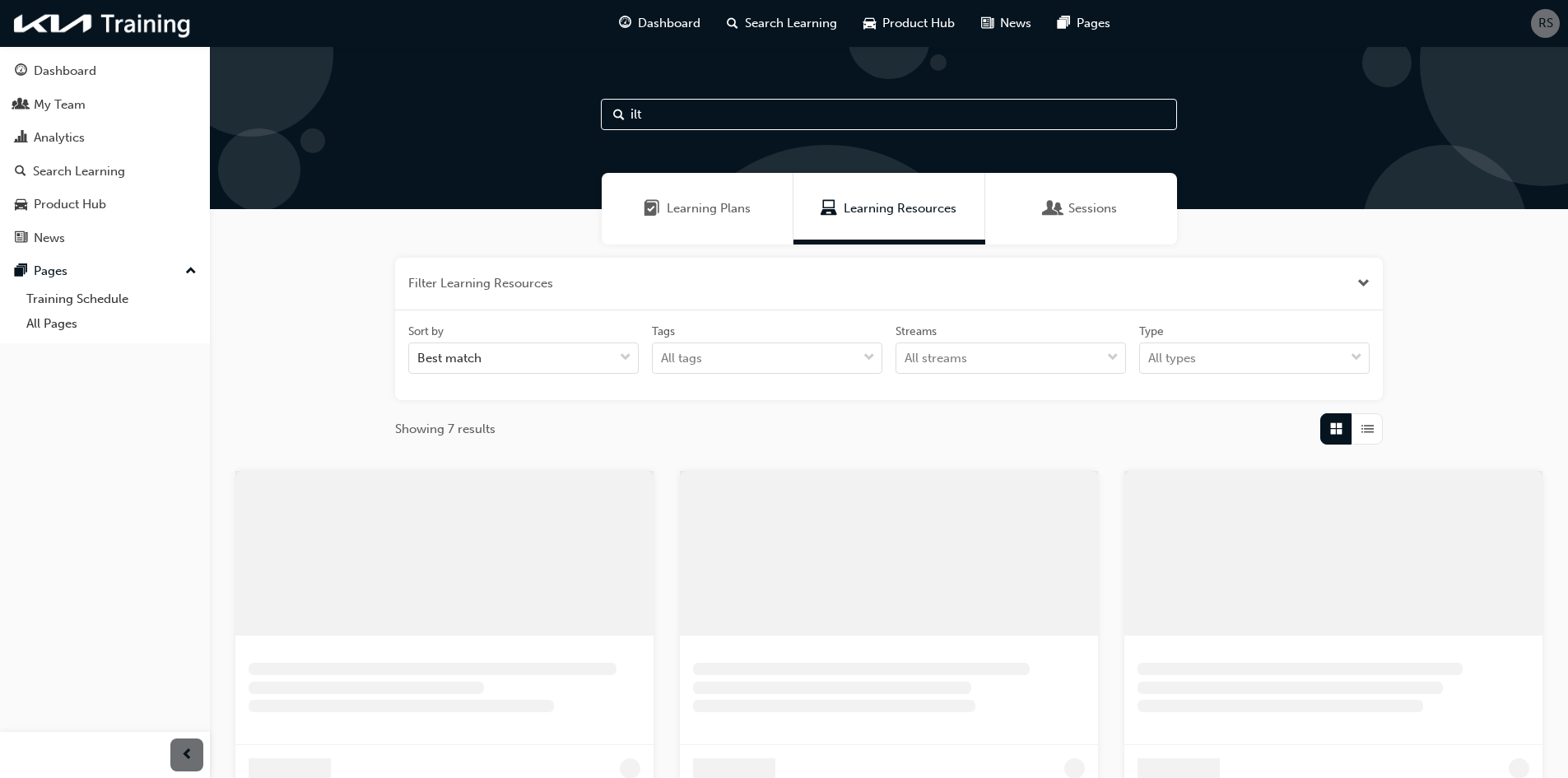
scroll to position [97, 0]
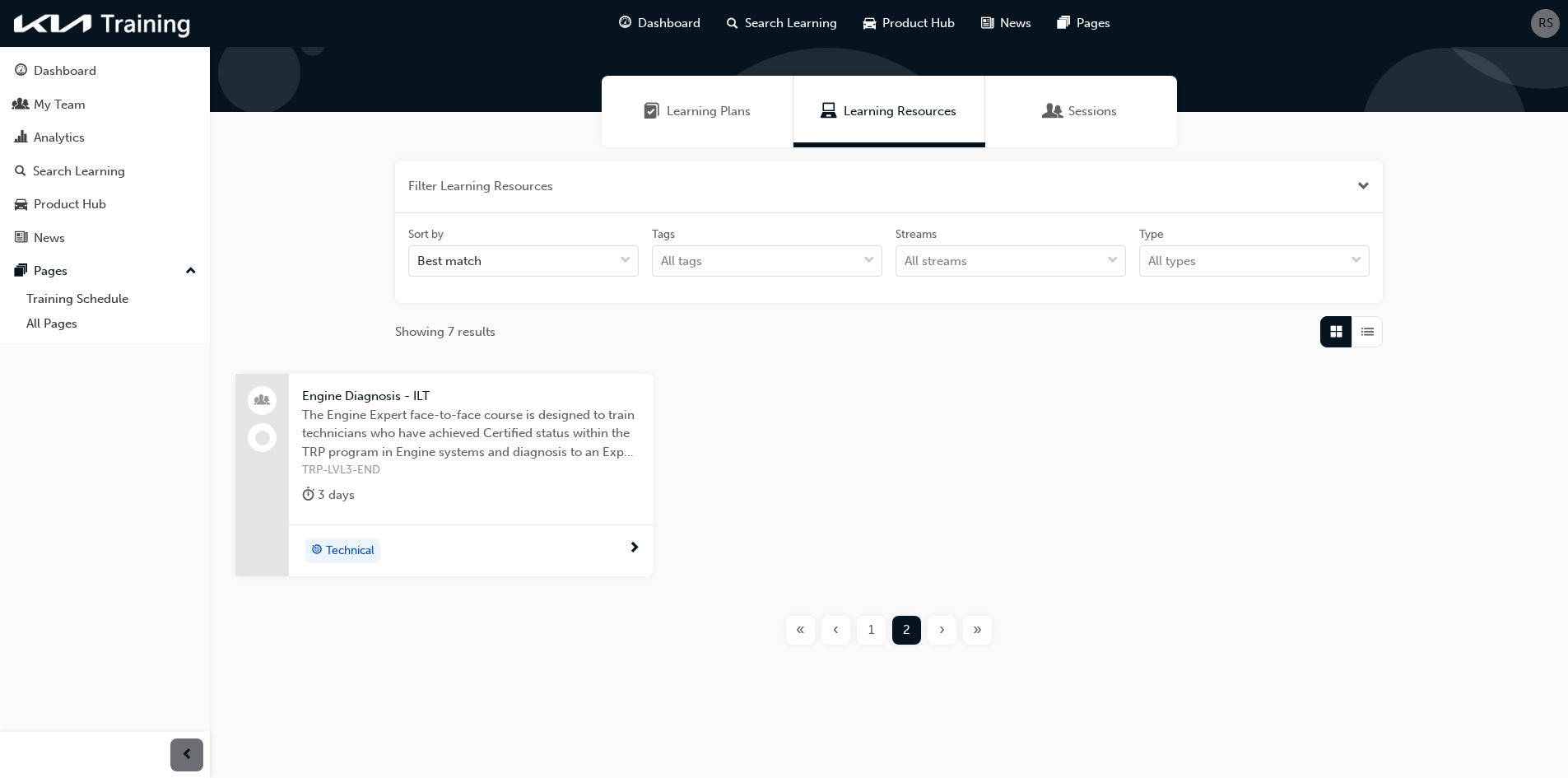
click at [865, 634] on div "1" at bounding box center [872, 630] width 29 height 29
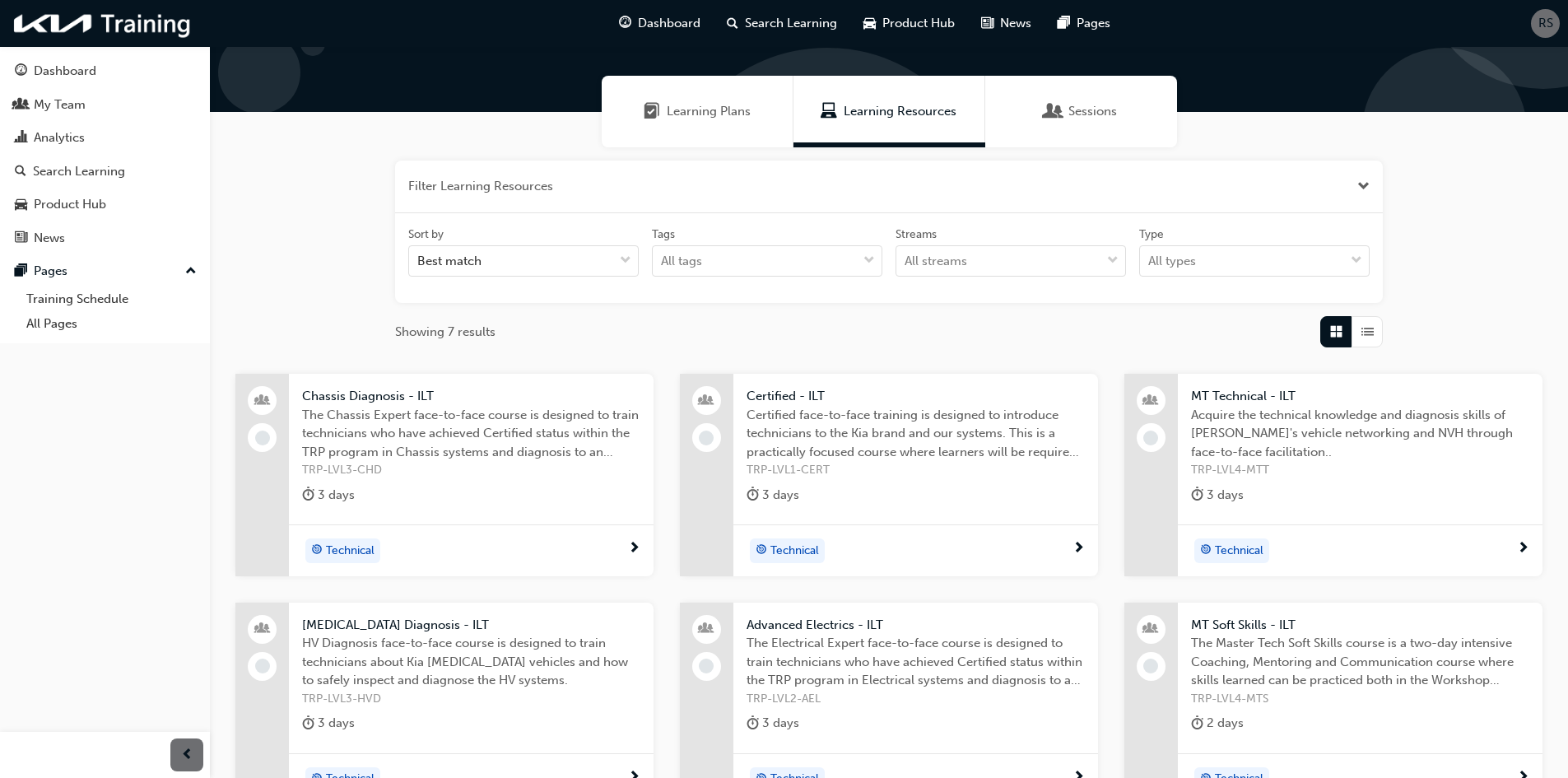
click at [530, 453] on span "The Chassis Expert face-to-face course is designed to train technicians who hav…" at bounding box center [471, 433] width 339 height 56
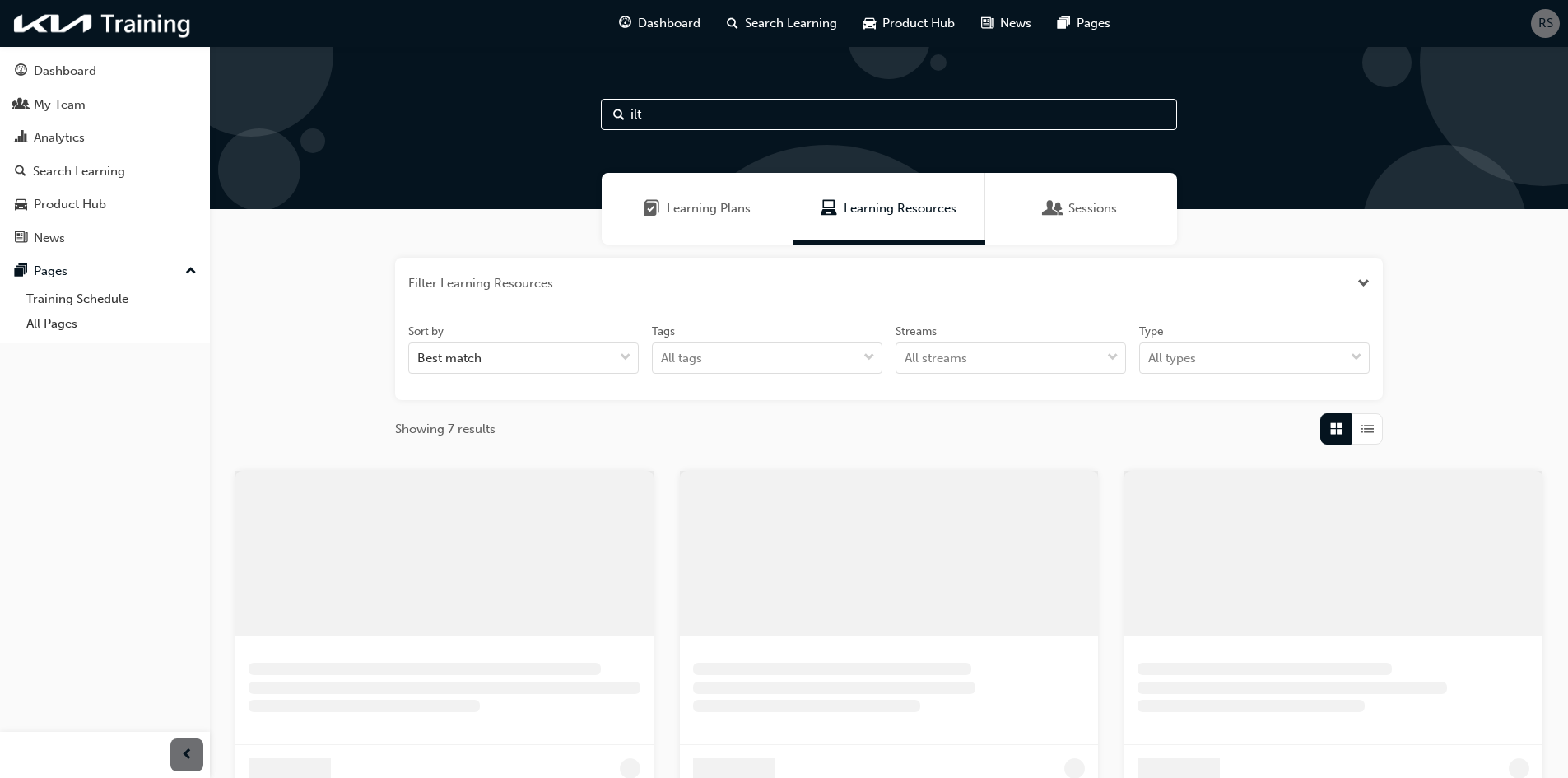
scroll to position [97, 0]
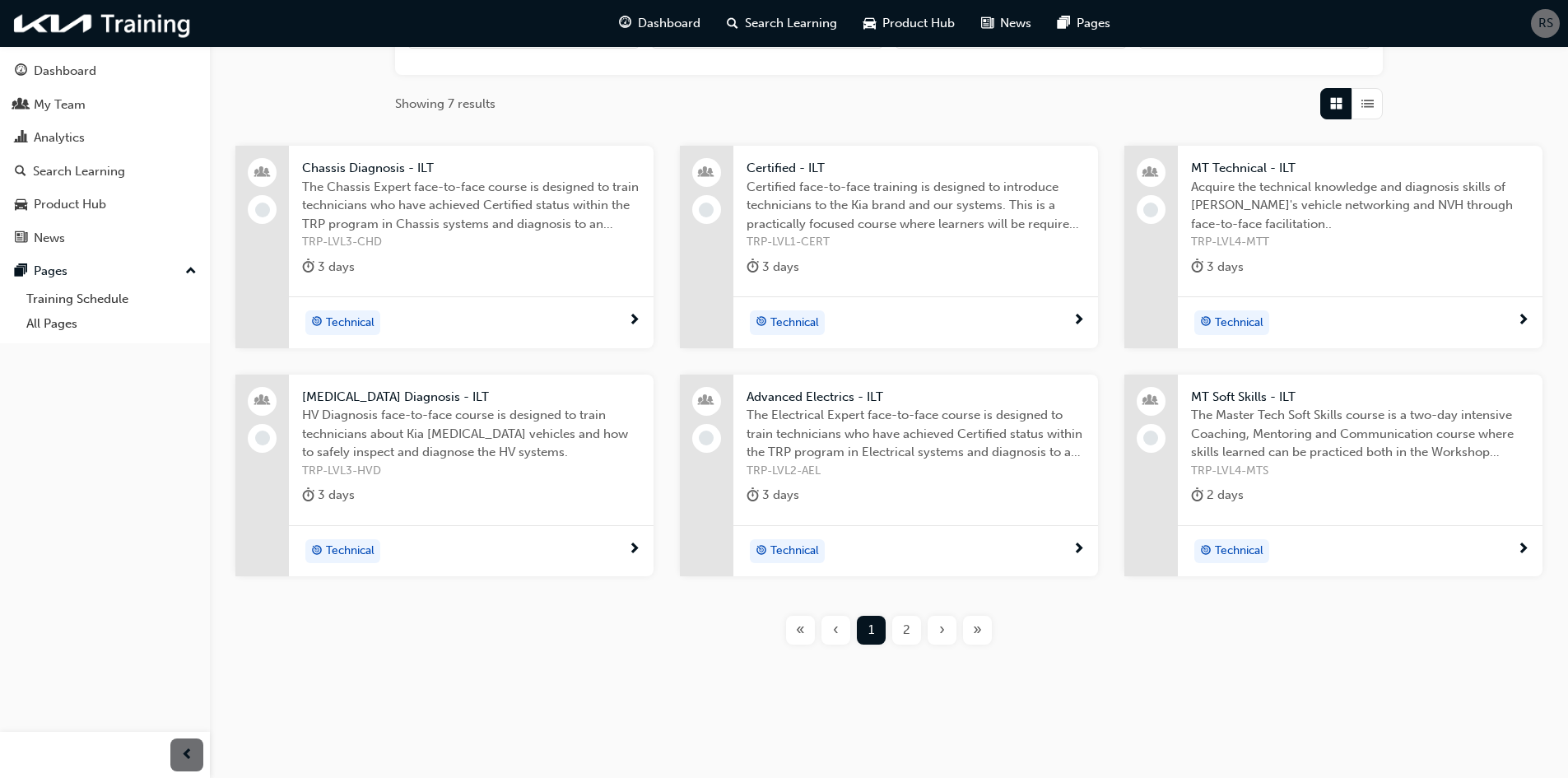
click at [910, 634] on span "2" at bounding box center [907, 630] width 8 height 19
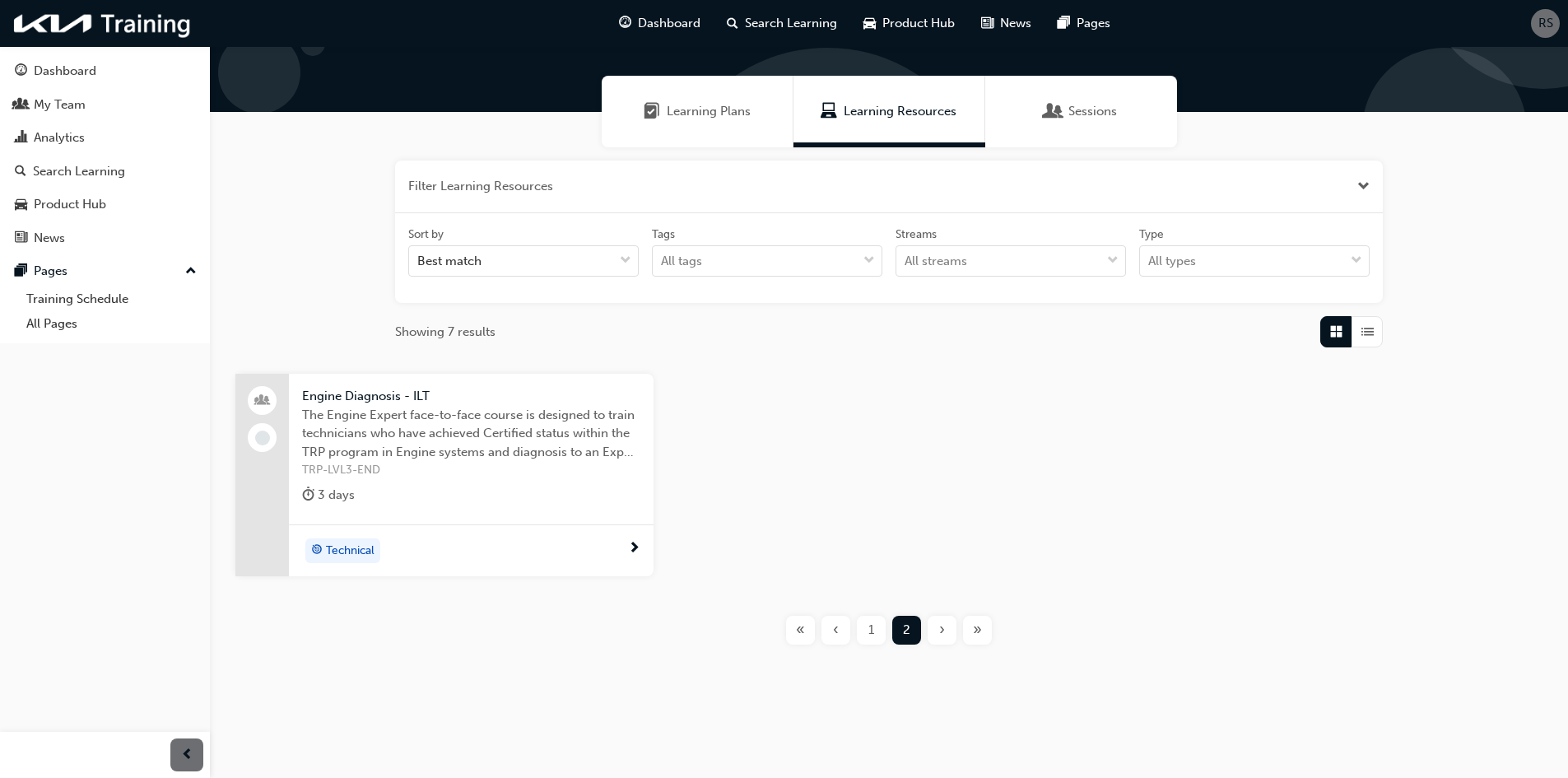
click at [438, 491] on div "3 days" at bounding box center [471, 499] width 339 height 28
